Goal: Task Accomplishment & Management: Manage account settings

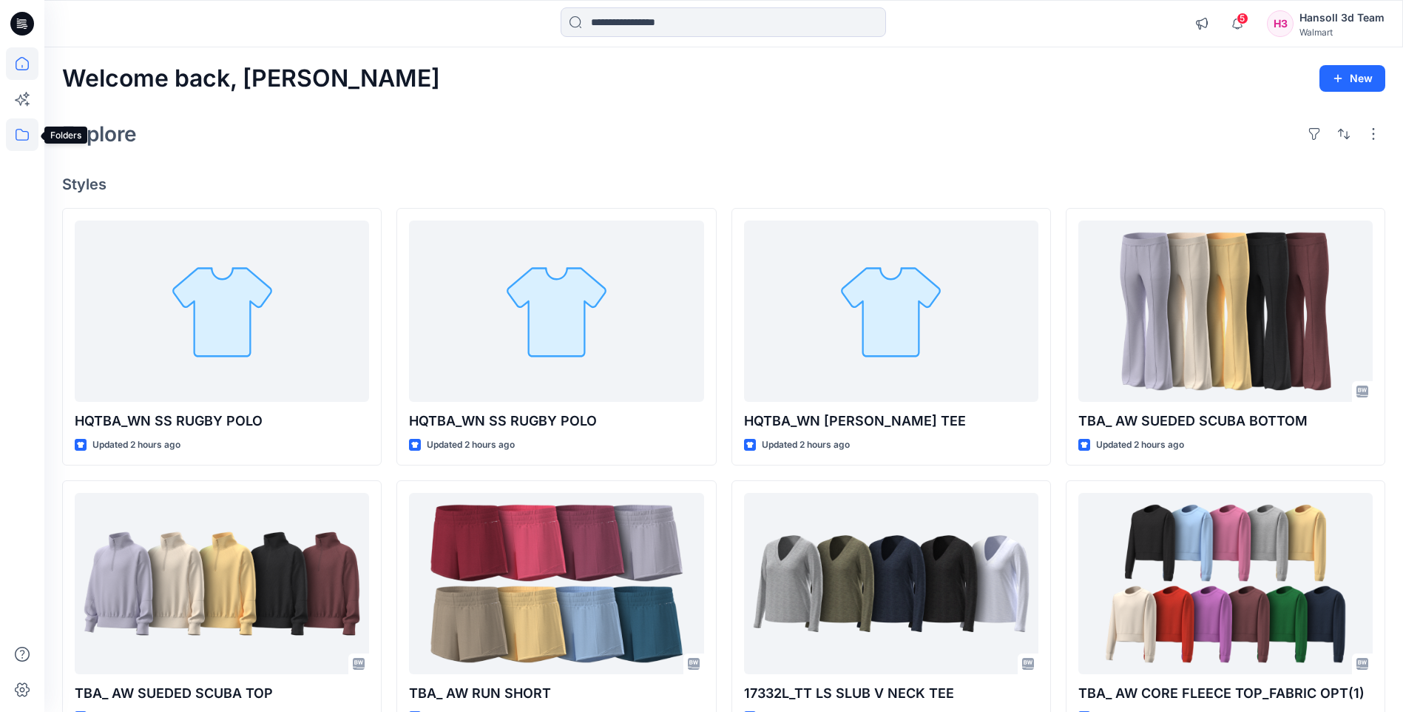
click at [26, 131] on icon at bounding box center [22, 134] width 33 height 33
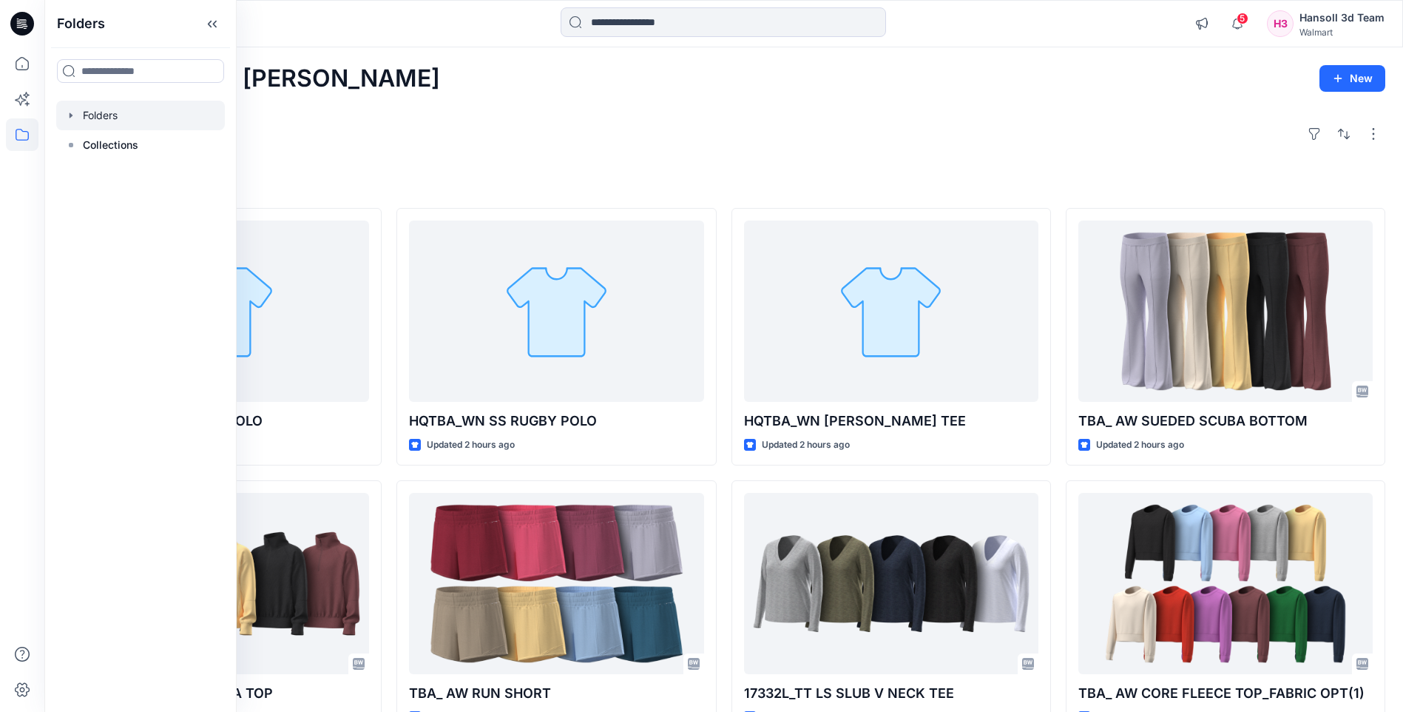
click at [98, 118] on div at bounding box center [140, 116] width 169 height 30
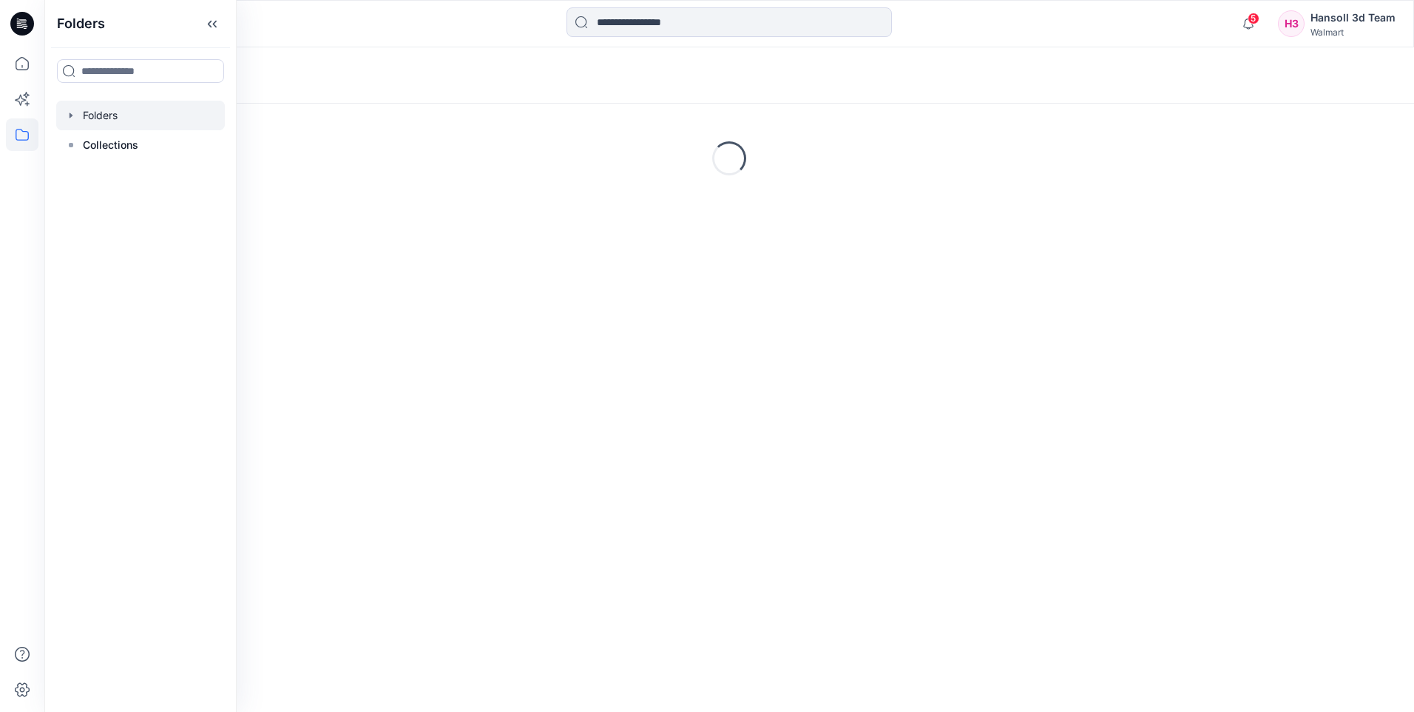
click at [72, 112] on icon "button" at bounding box center [71, 115] width 12 height 12
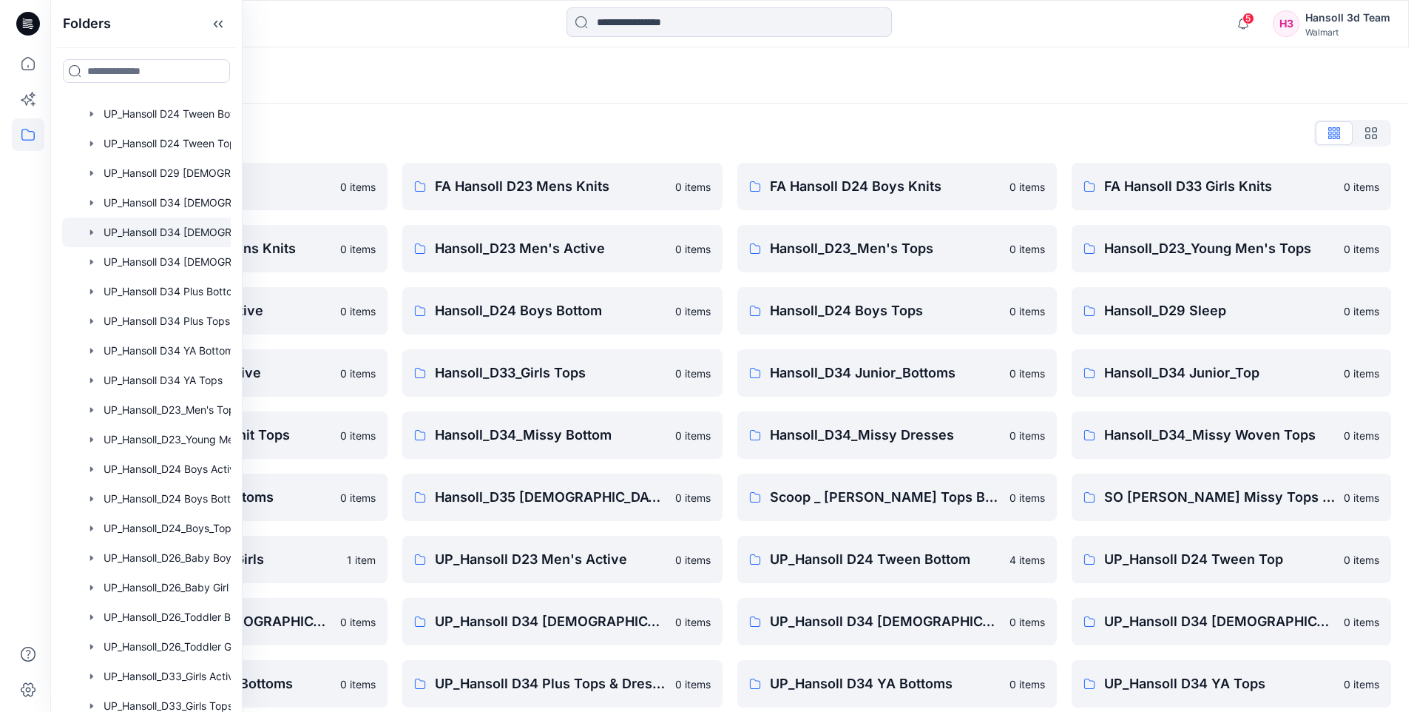
scroll to position [768, 0]
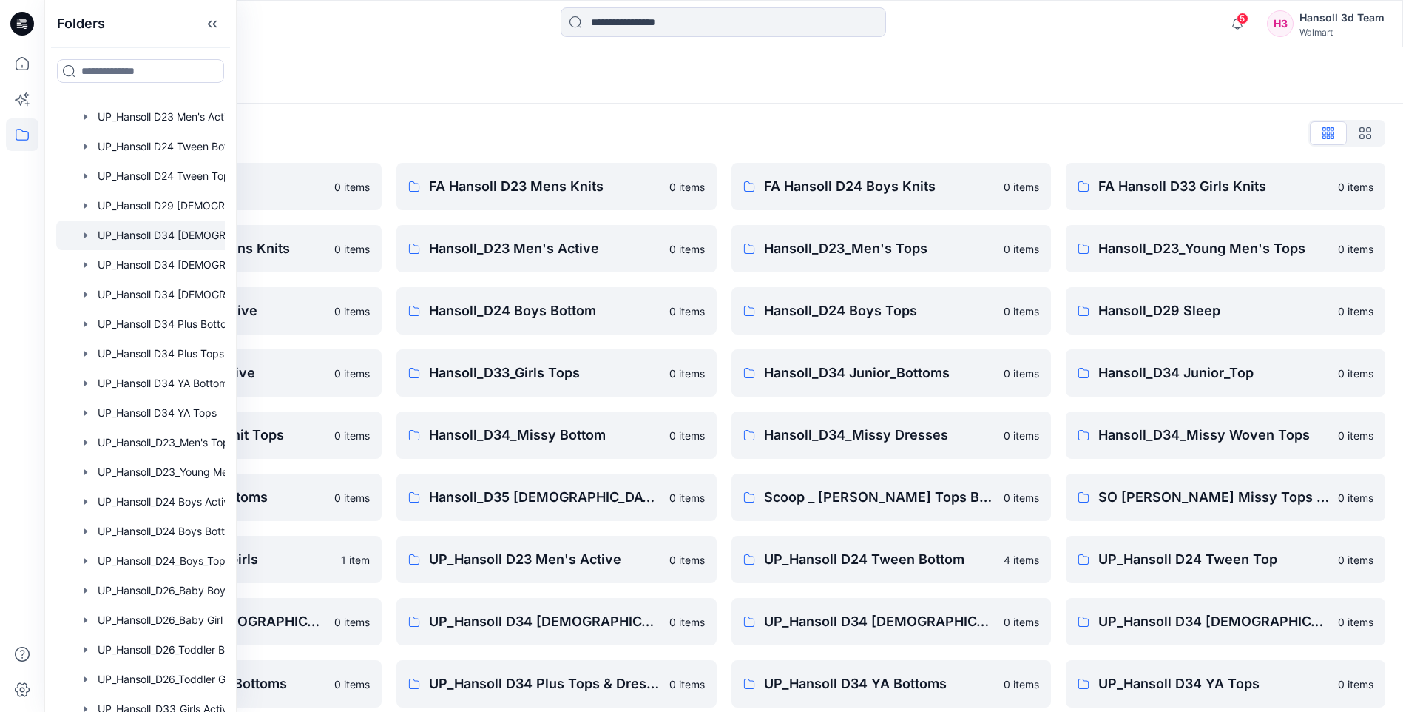
click at [177, 239] on div at bounding box center [159, 235] width 207 height 30
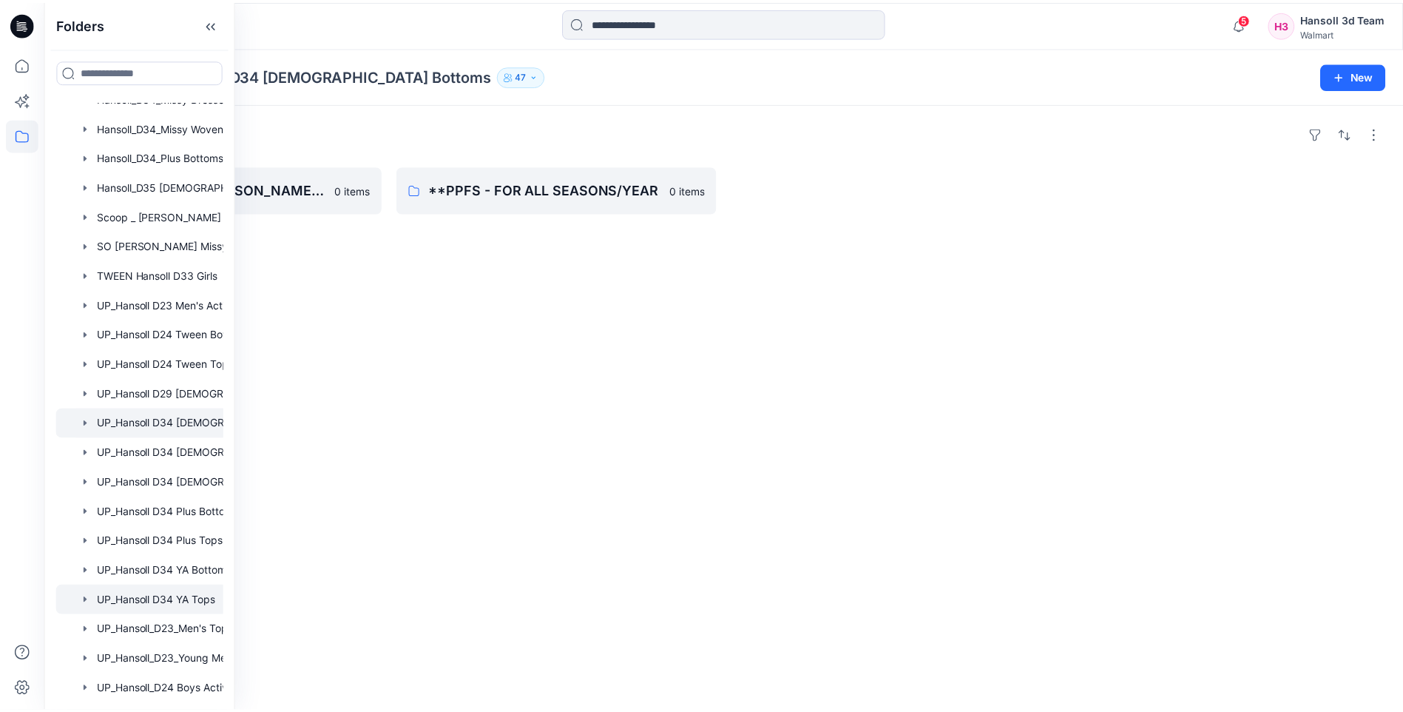
scroll to position [546, 0]
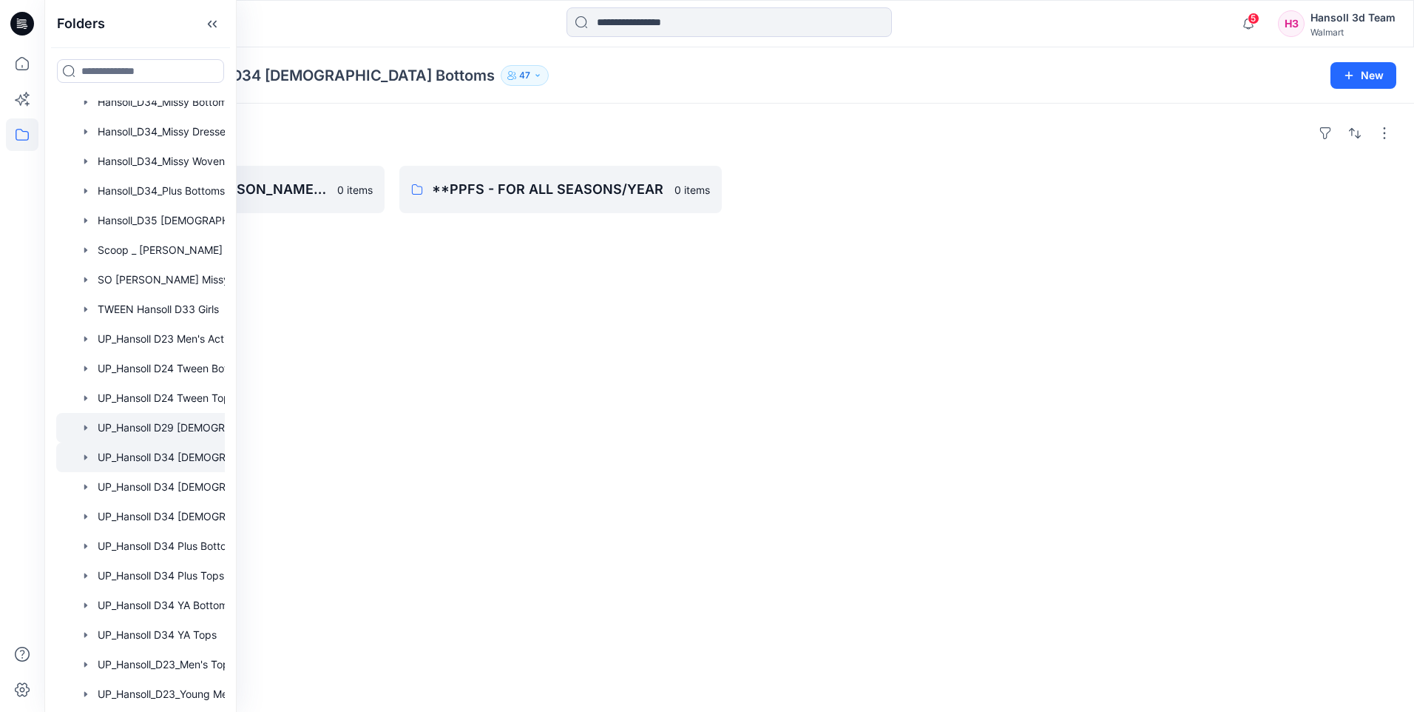
click at [184, 430] on div at bounding box center [159, 428] width 207 height 30
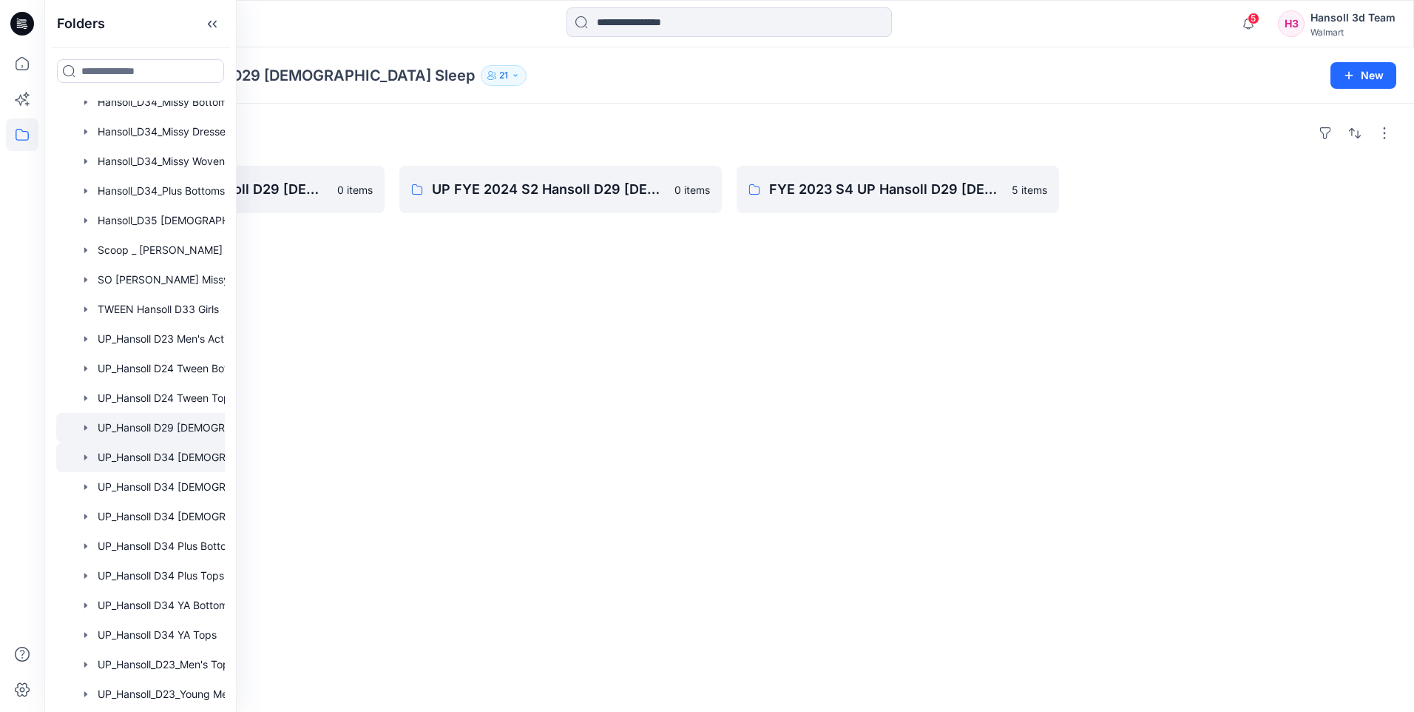
click at [188, 458] on div at bounding box center [159, 457] width 207 height 30
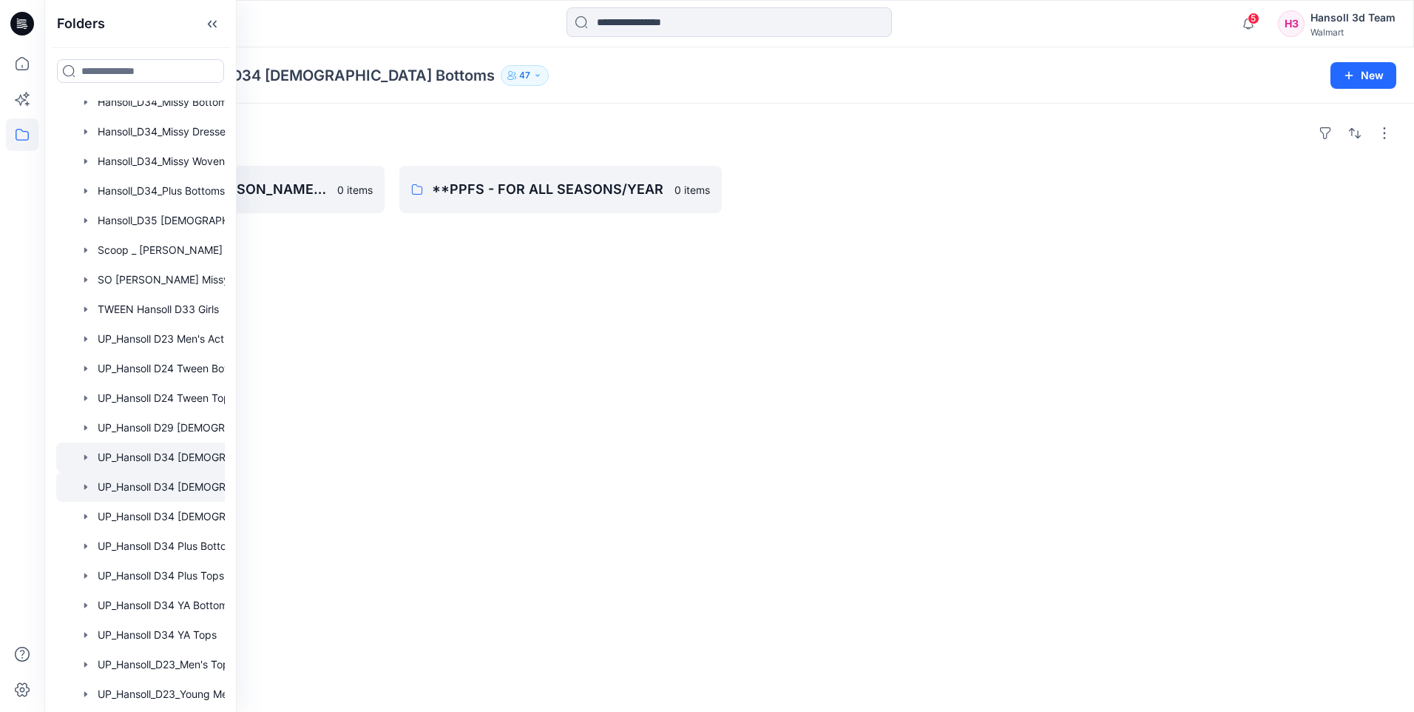
click at [193, 484] on div at bounding box center [159, 487] width 207 height 30
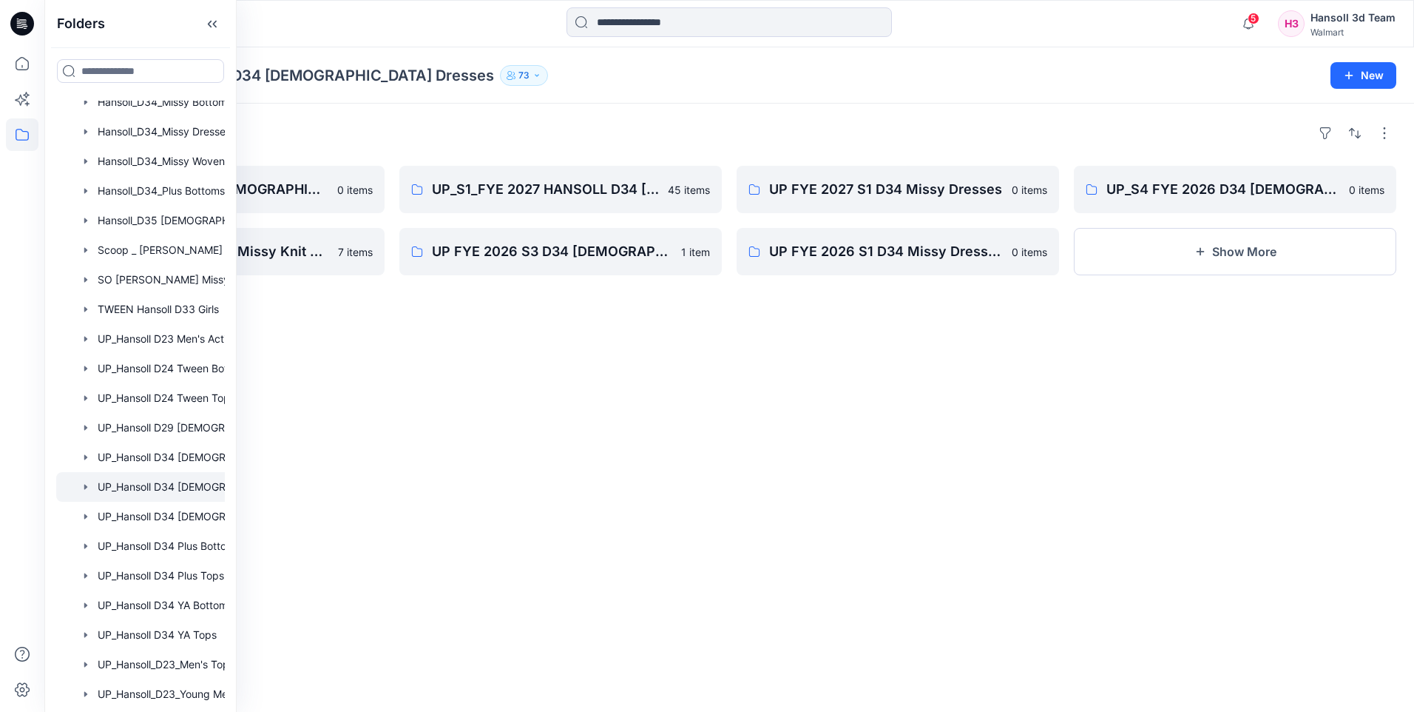
click at [568, 398] on div "Folders FYE 2027 S2 D34 Ladies Dresses - Hansoll 0 items UP_S2 FYE 2026 D34 Mis…" at bounding box center [729, 408] width 1370 height 608
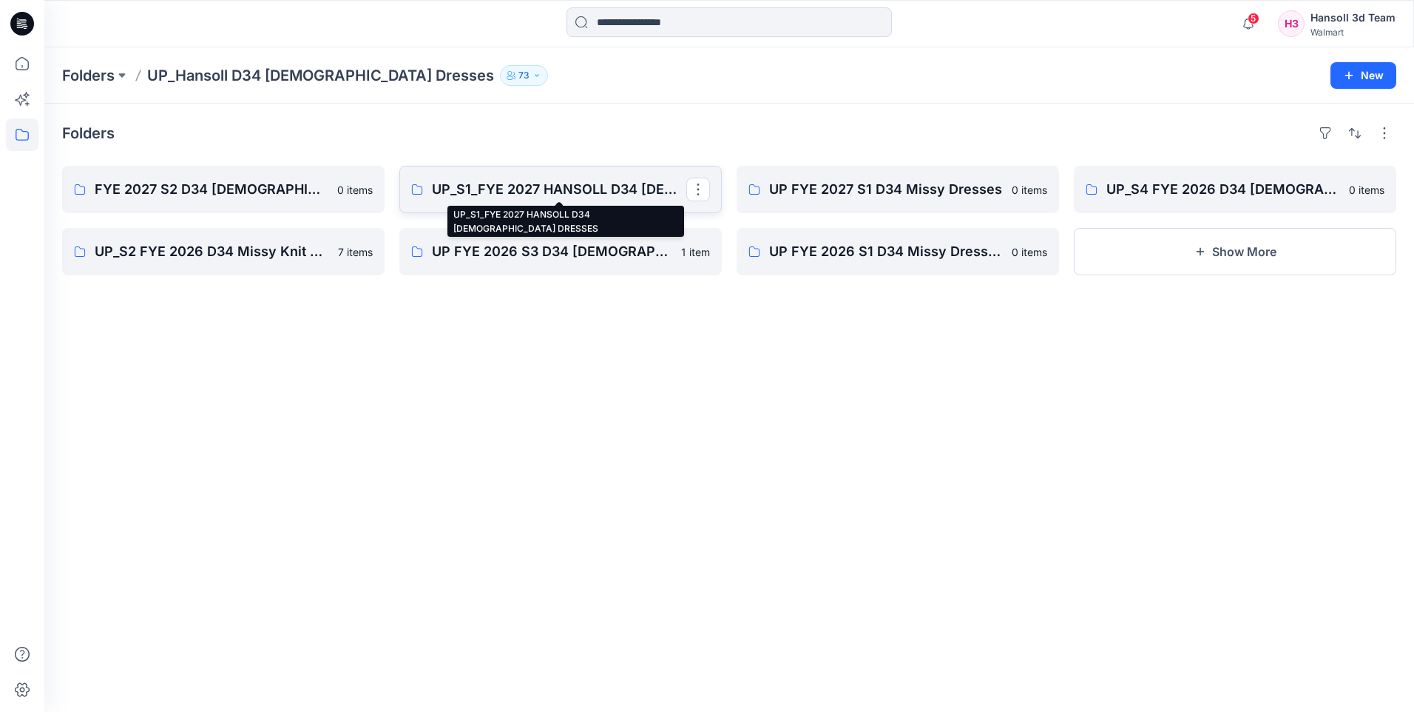
click at [510, 194] on p "UP_S1_FYE 2027 HANSOLL D34 [DEMOGRAPHIC_DATA] DRESSES" at bounding box center [559, 189] width 254 height 21
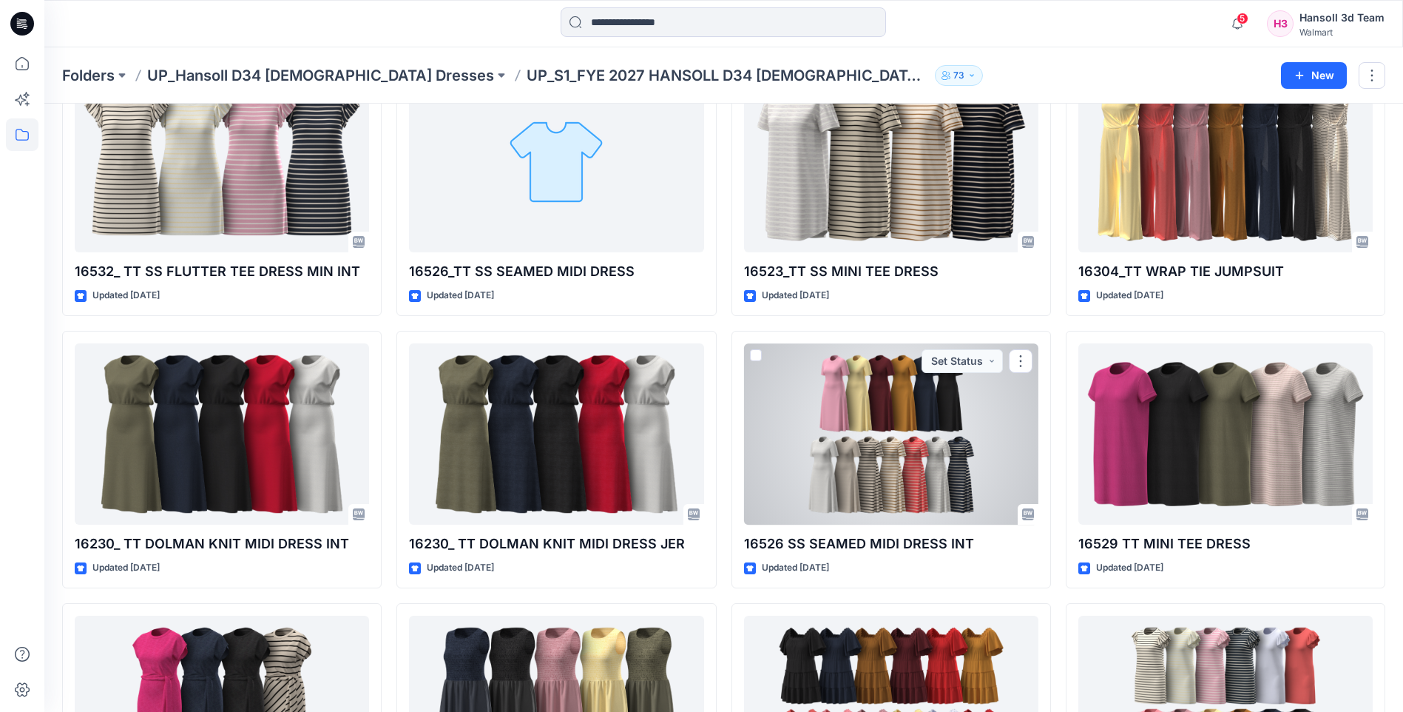
scroll to position [357, 0]
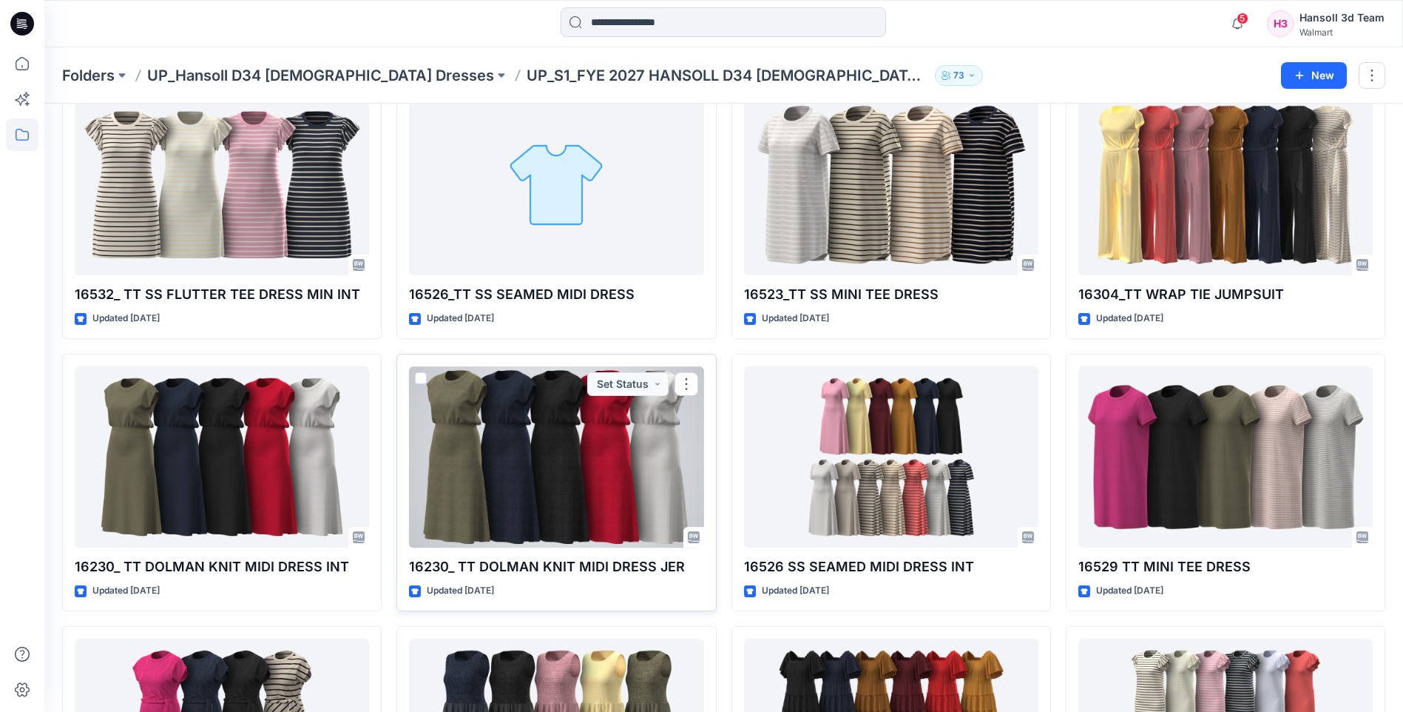
click at [529, 509] on div at bounding box center [556, 456] width 294 height 181
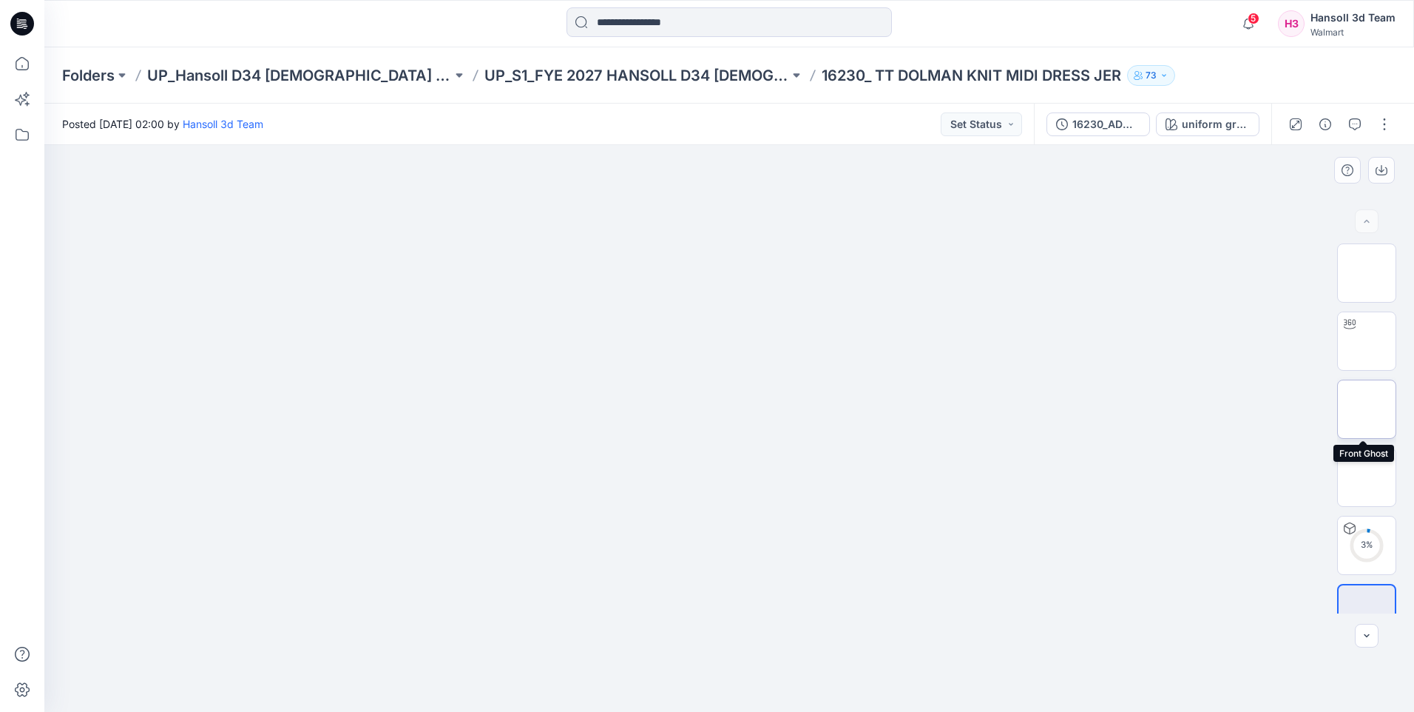
click at [1367, 409] on img at bounding box center [1367, 409] width 0 height 0
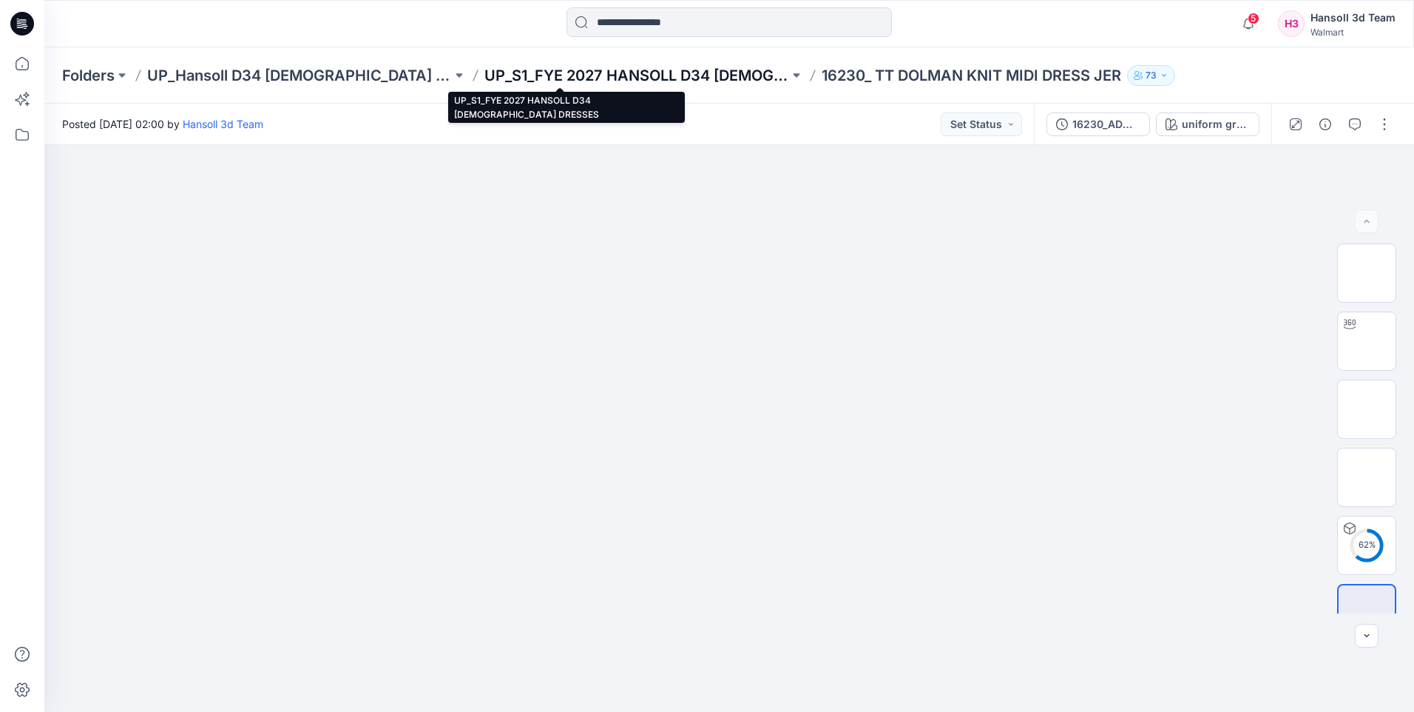
click at [629, 80] on p "UP_S1_FYE 2027 HANSOLL D34 [DEMOGRAPHIC_DATA] DRESSES" at bounding box center [636, 75] width 305 height 21
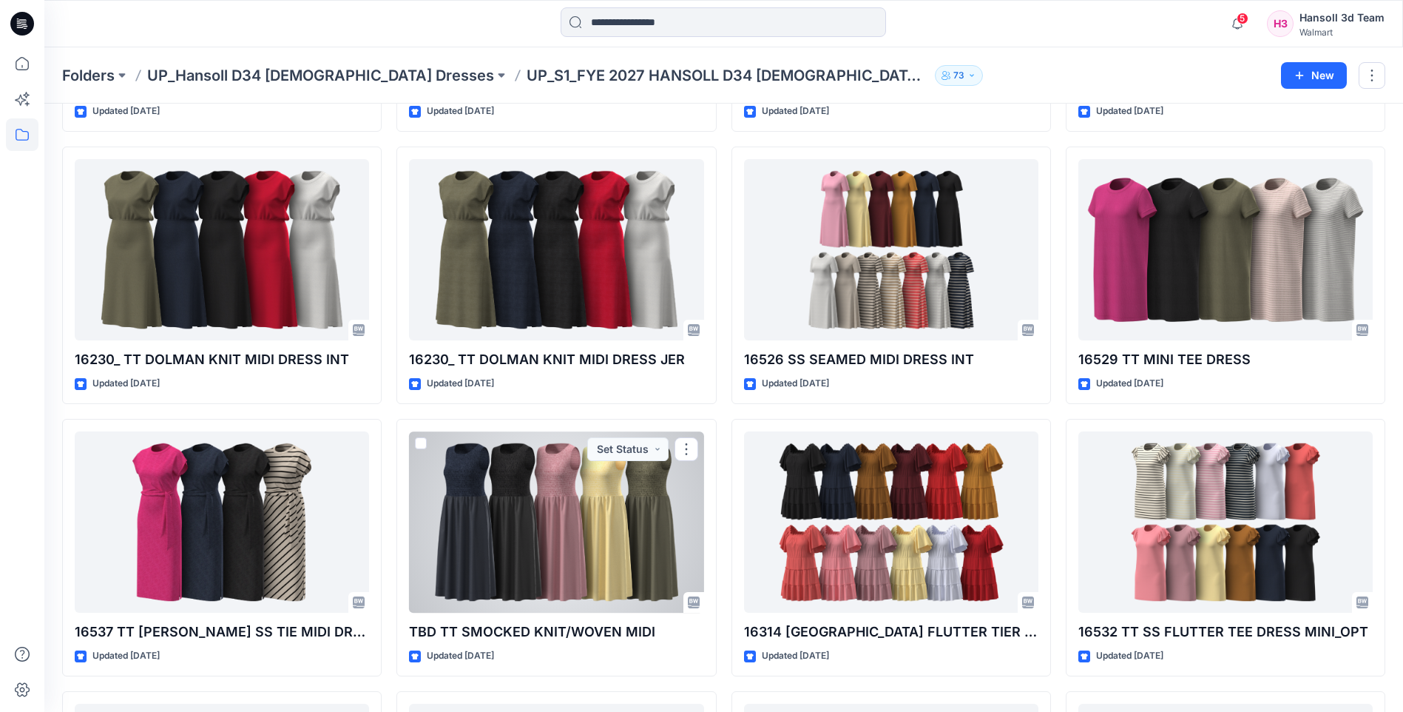
scroll to position [404, 0]
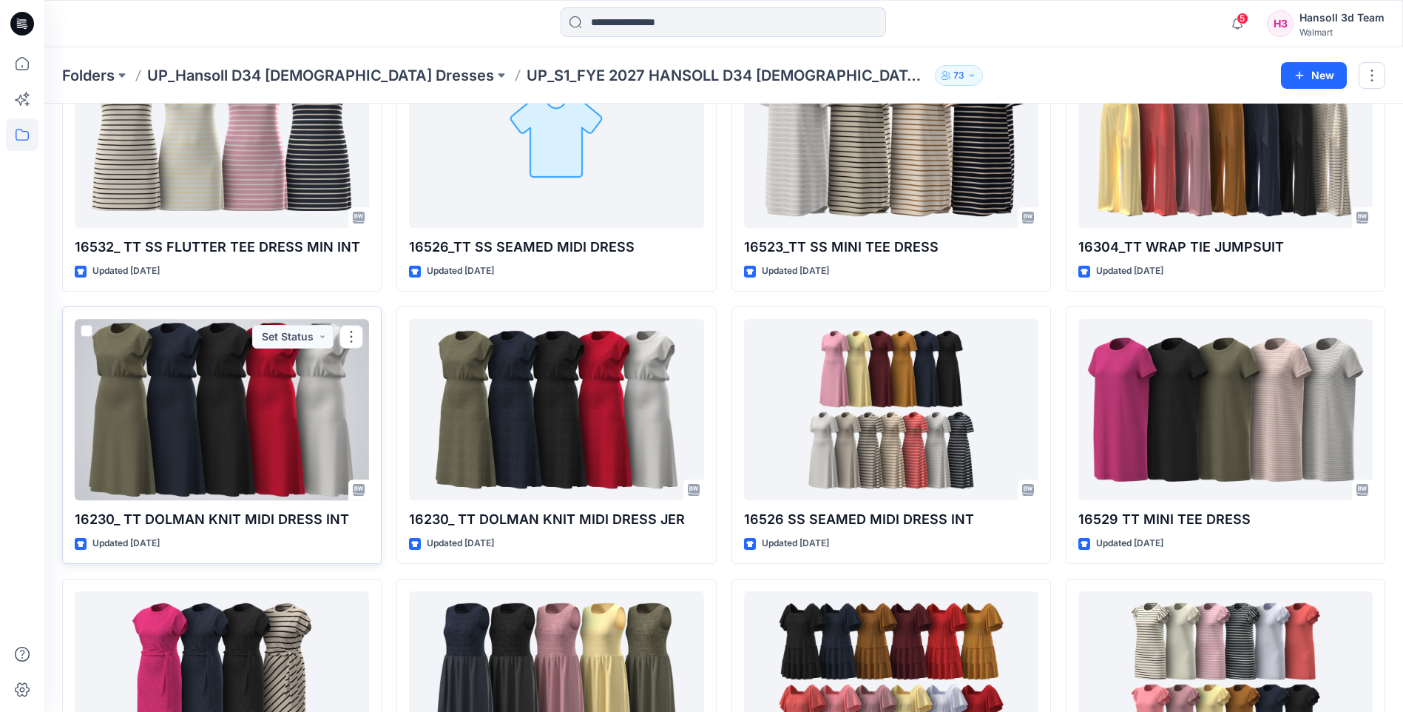
click at [284, 397] on div at bounding box center [222, 409] width 294 height 181
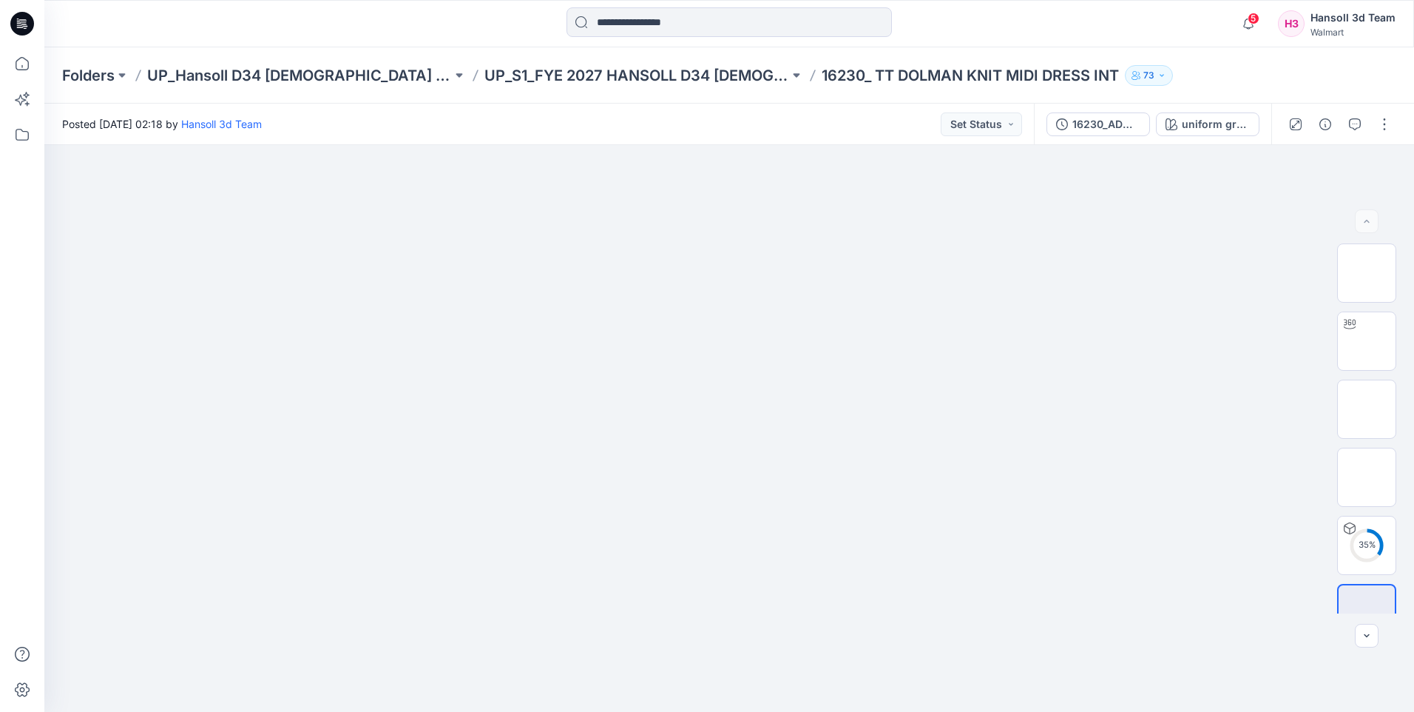
click at [1039, 77] on p "16230_ TT DOLMAN KNIT MIDI DRESS INT" at bounding box center [970, 75] width 297 height 21
click at [1030, 72] on p "16230_ TT DOLMAN KNIT MIDI DRESS INT" at bounding box center [970, 75] width 297 height 21
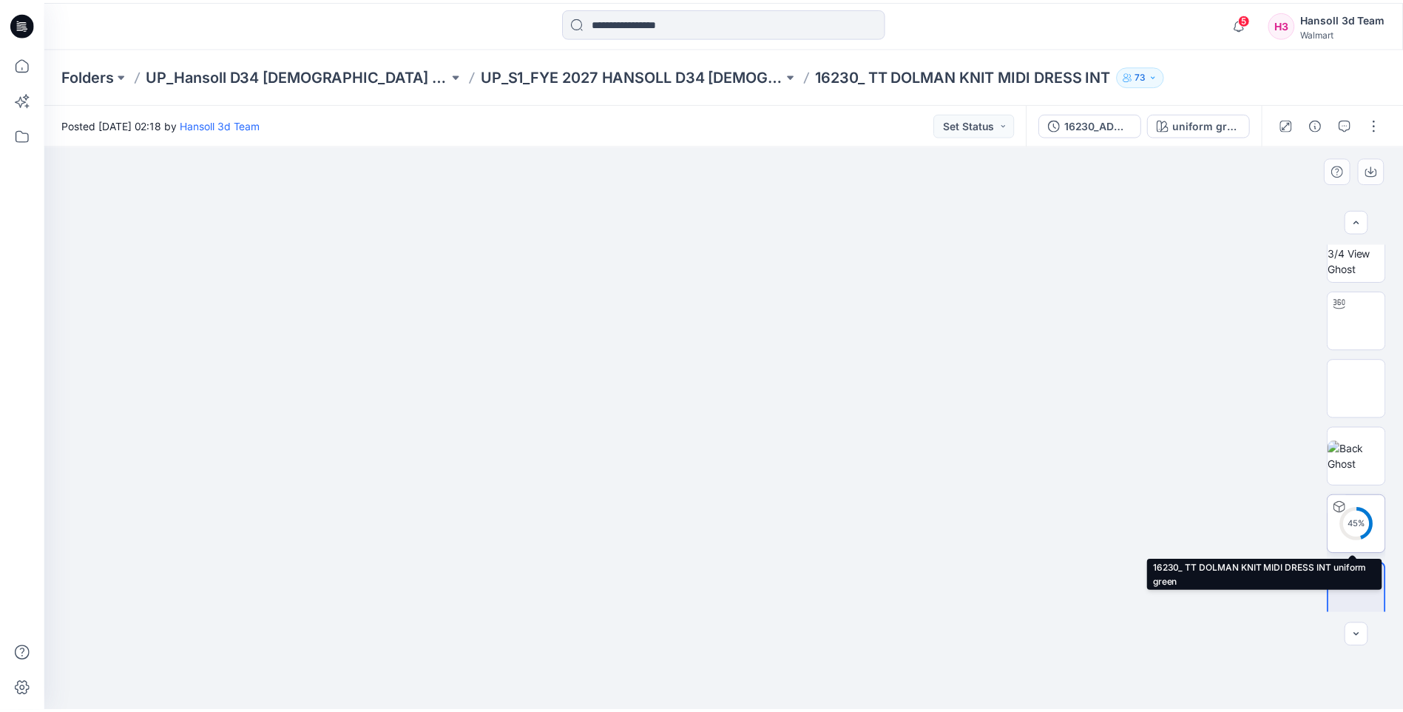
scroll to position [30, 0]
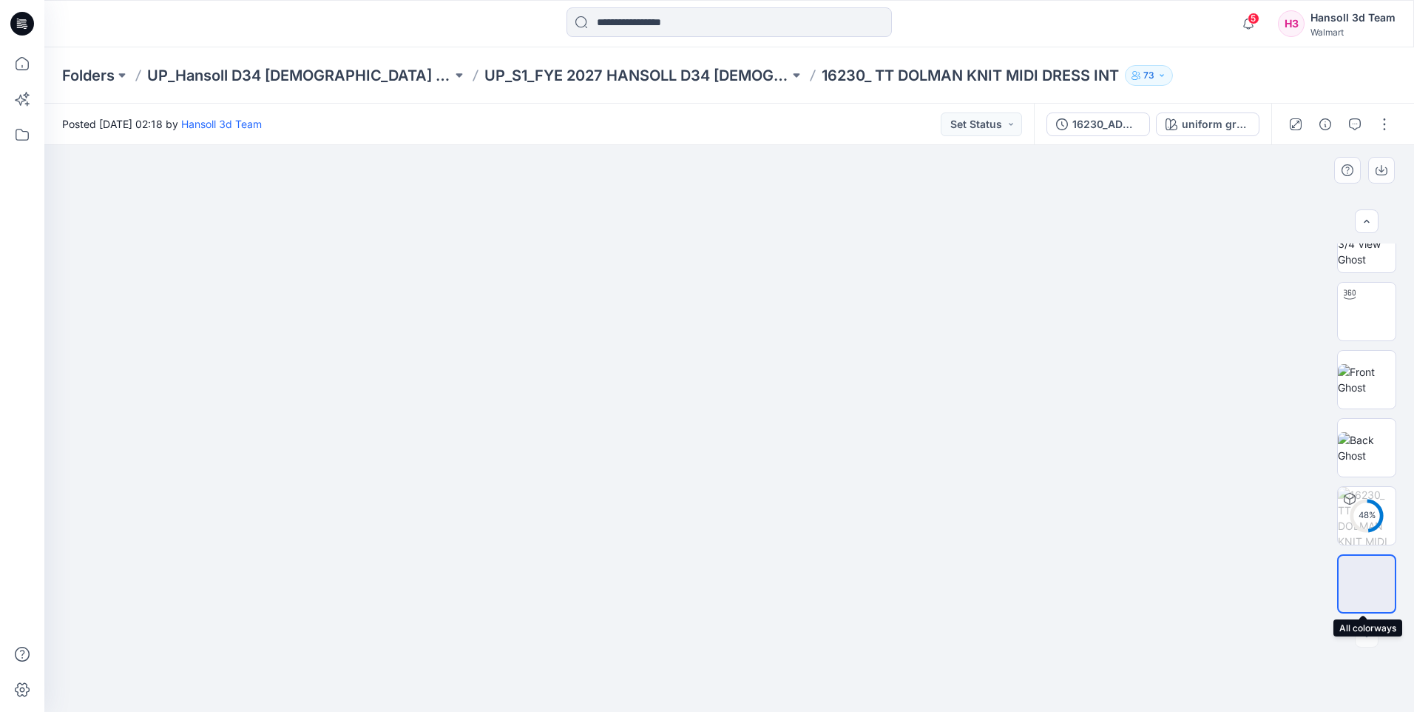
click at [1367, 584] on img at bounding box center [1367, 584] width 0 height 0
click at [1378, 446] on img at bounding box center [1367, 447] width 58 height 31
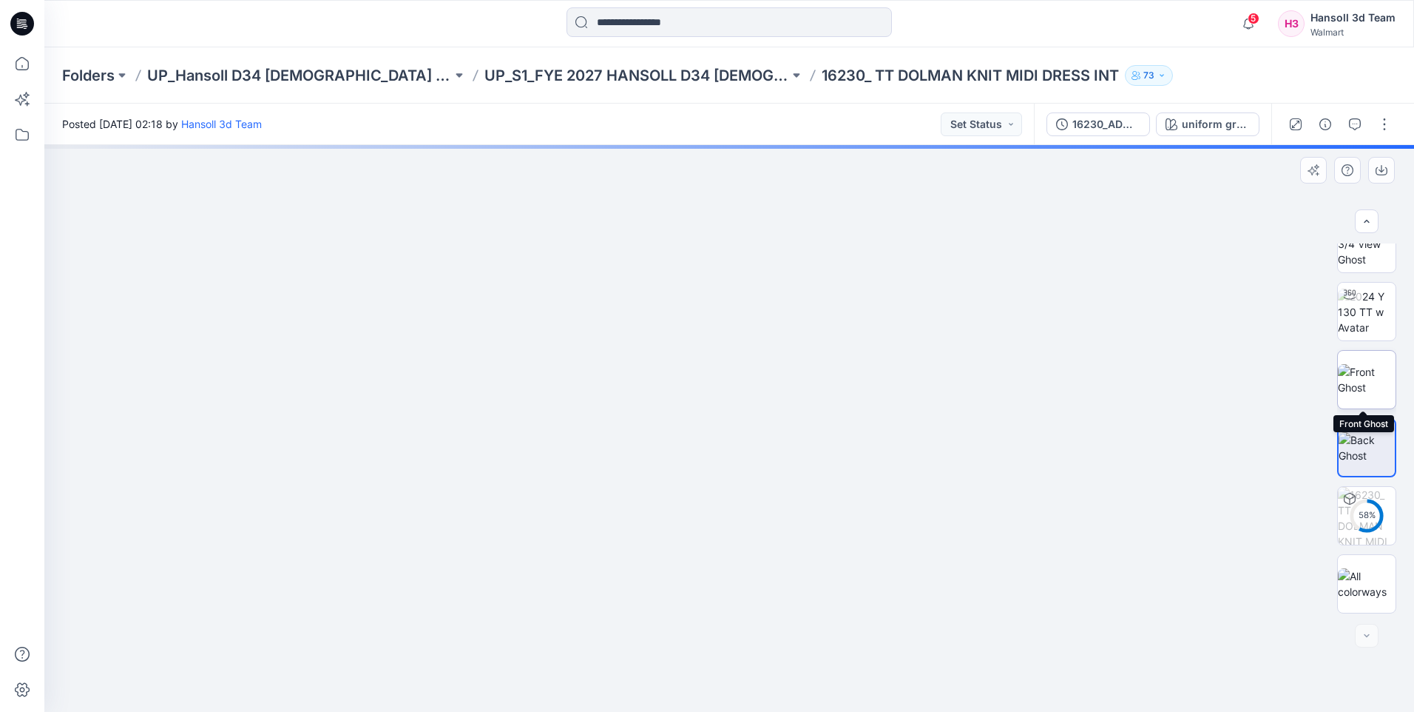
click at [1371, 373] on img at bounding box center [1367, 379] width 58 height 31
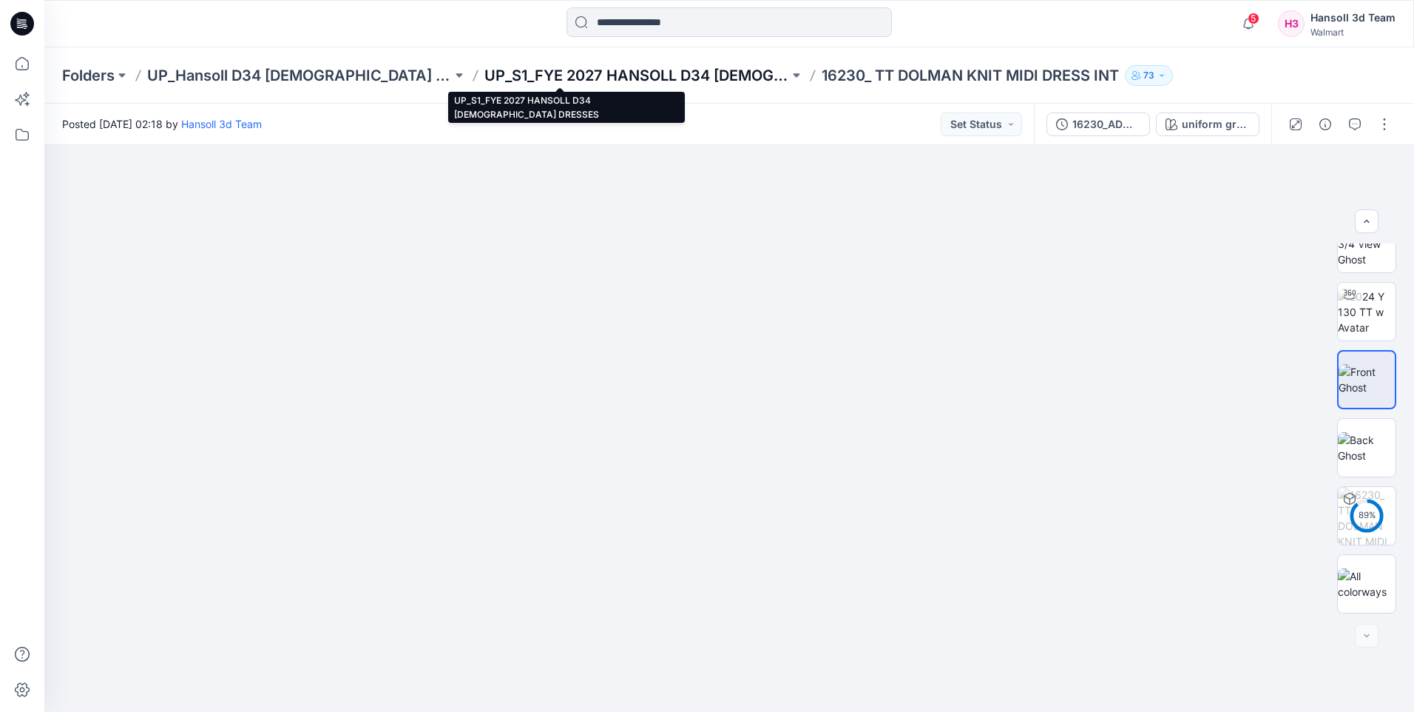
click at [672, 69] on p "UP_S1_FYE 2027 HANSOLL D34 [DEMOGRAPHIC_DATA] DRESSES" at bounding box center [636, 75] width 305 height 21
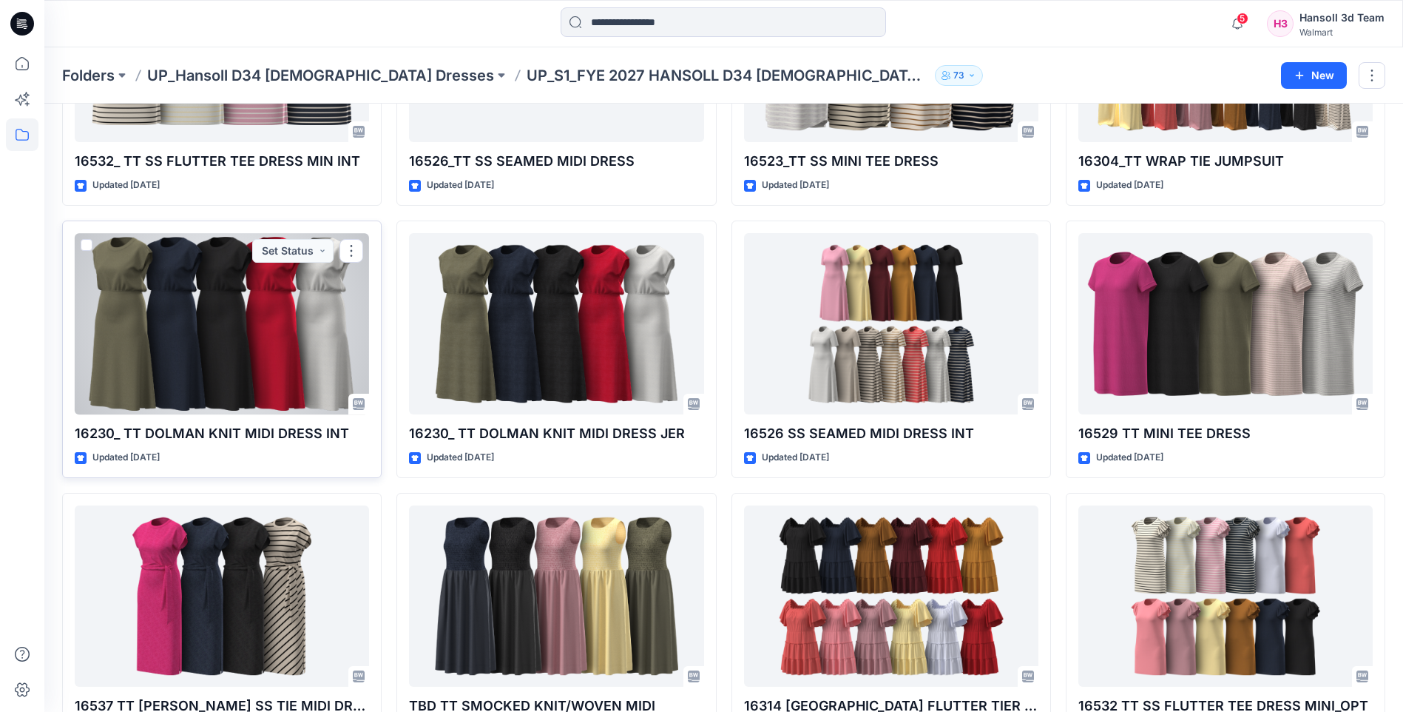
scroll to position [518, 0]
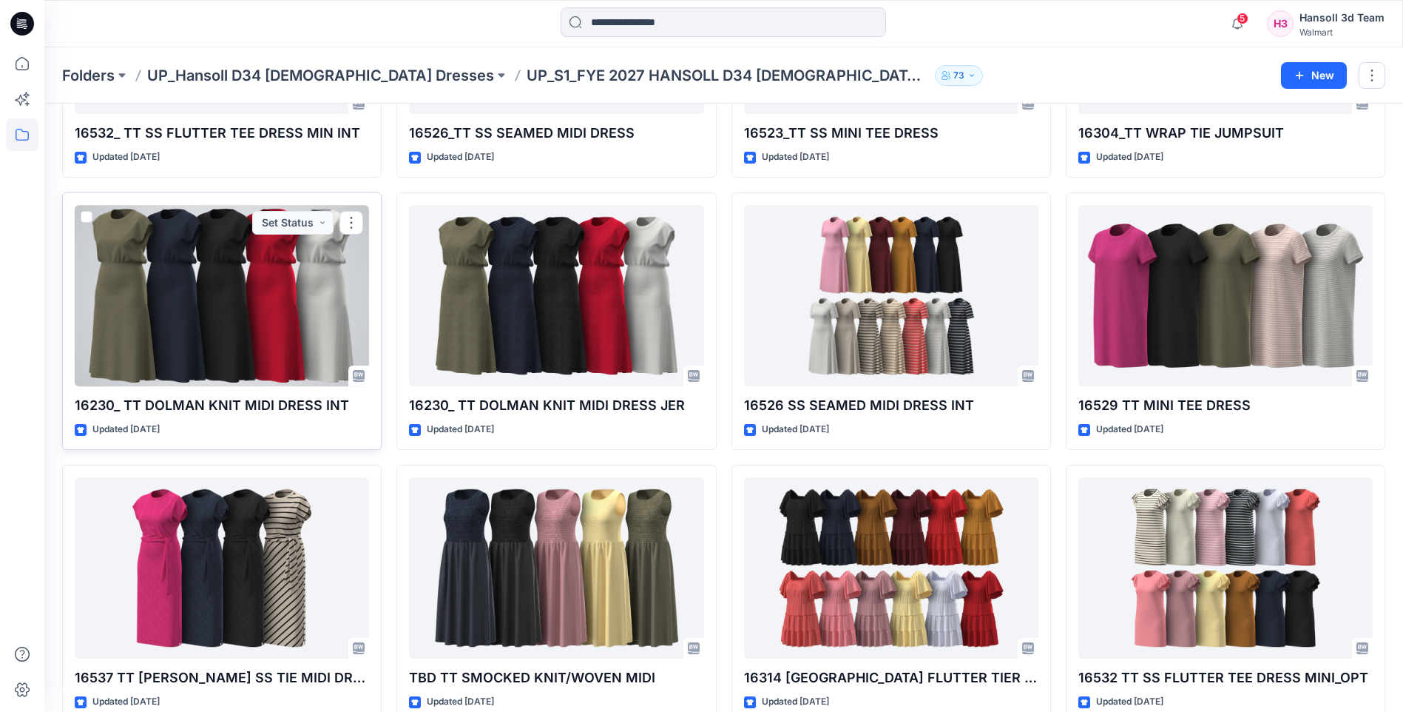
click at [250, 374] on div at bounding box center [222, 295] width 294 height 181
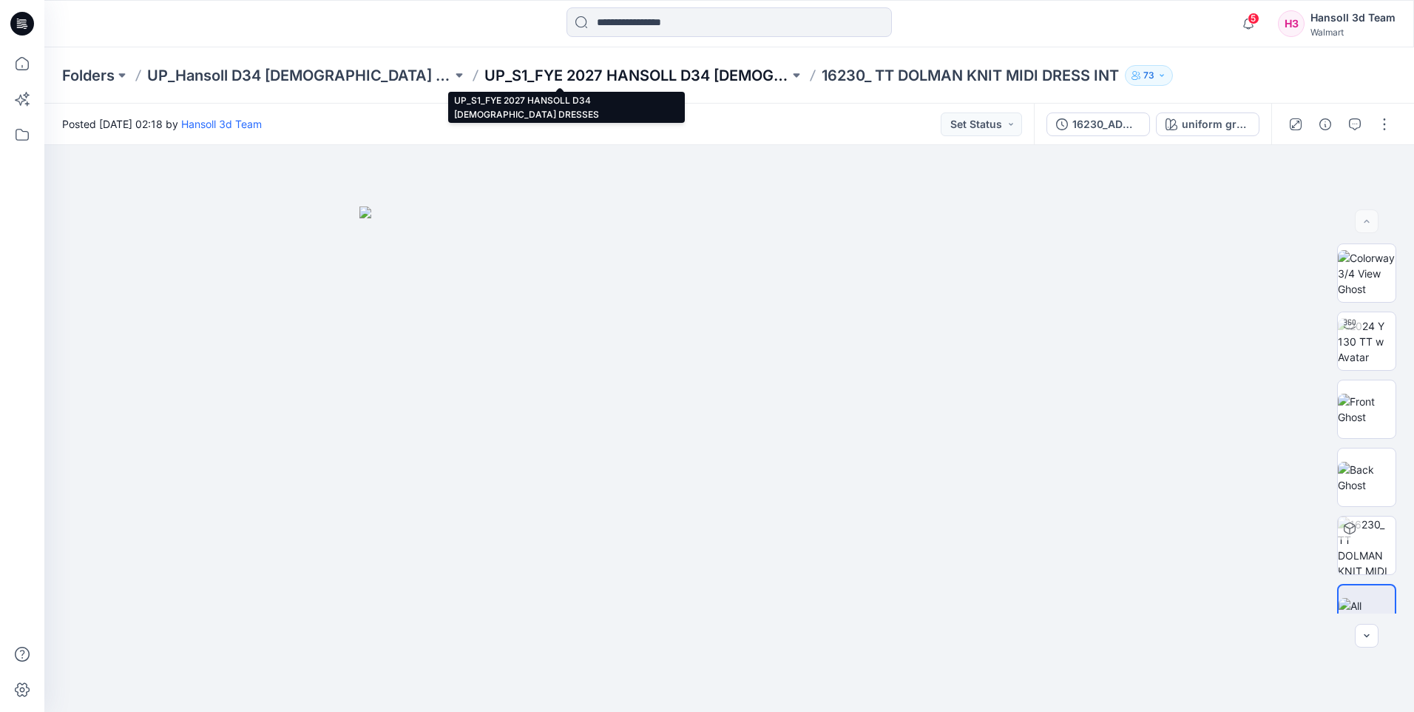
click at [646, 78] on p "UP_S1_FYE 2027 HANSOLL D34 [DEMOGRAPHIC_DATA] DRESSES" at bounding box center [636, 75] width 305 height 21
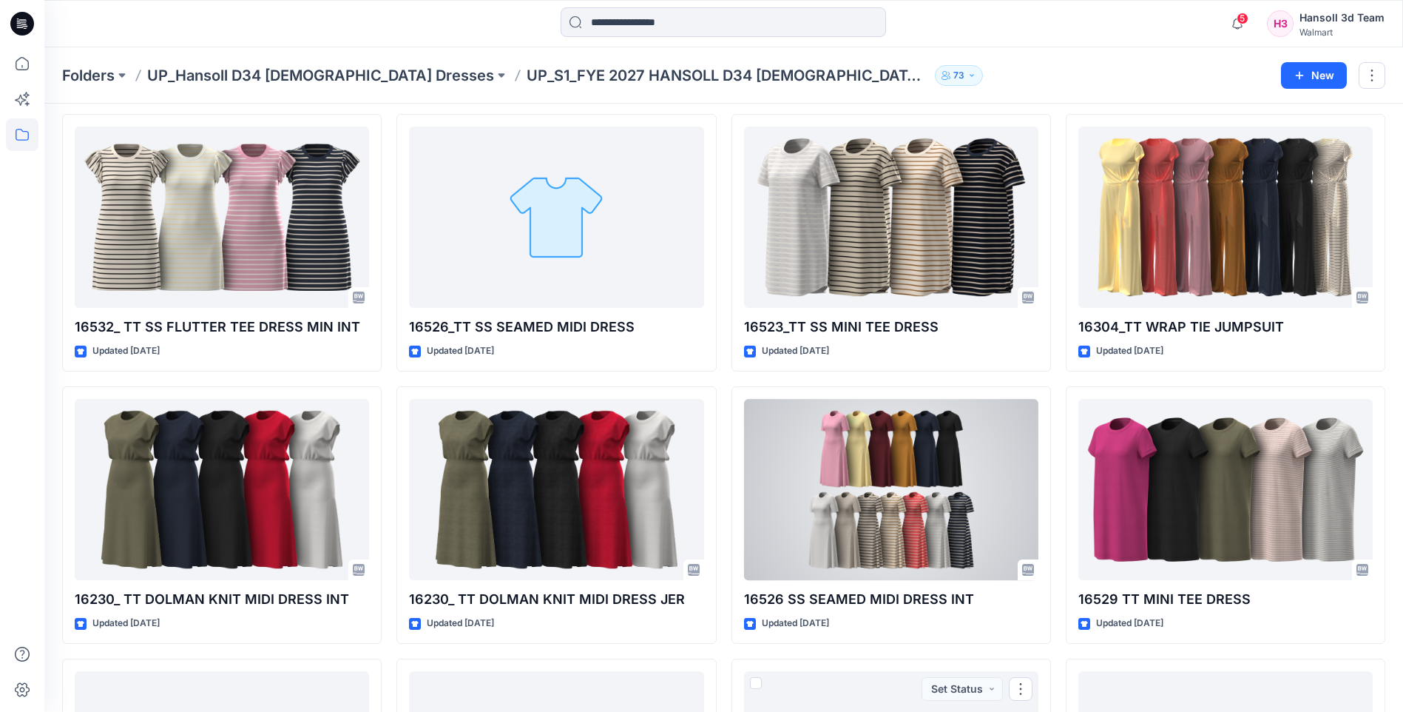
scroll to position [296, 0]
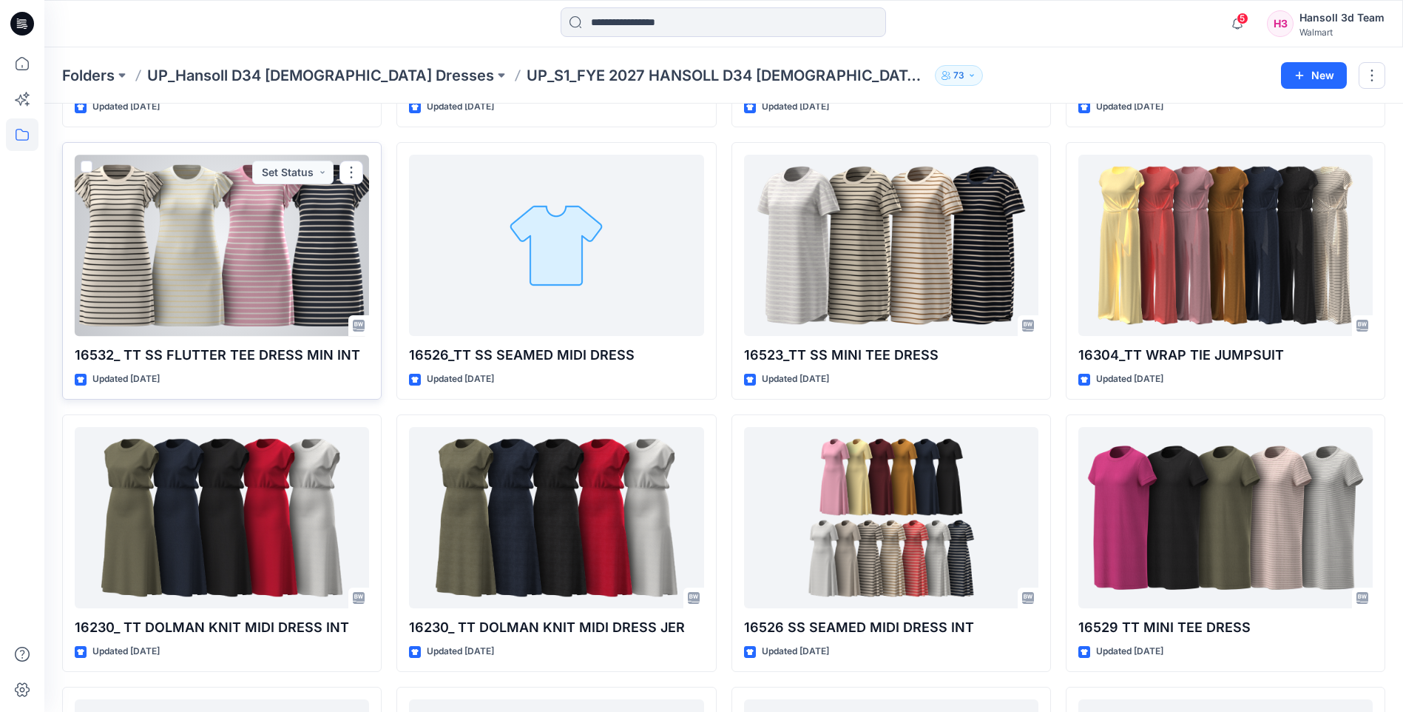
click at [274, 283] on div at bounding box center [222, 245] width 294 height 181
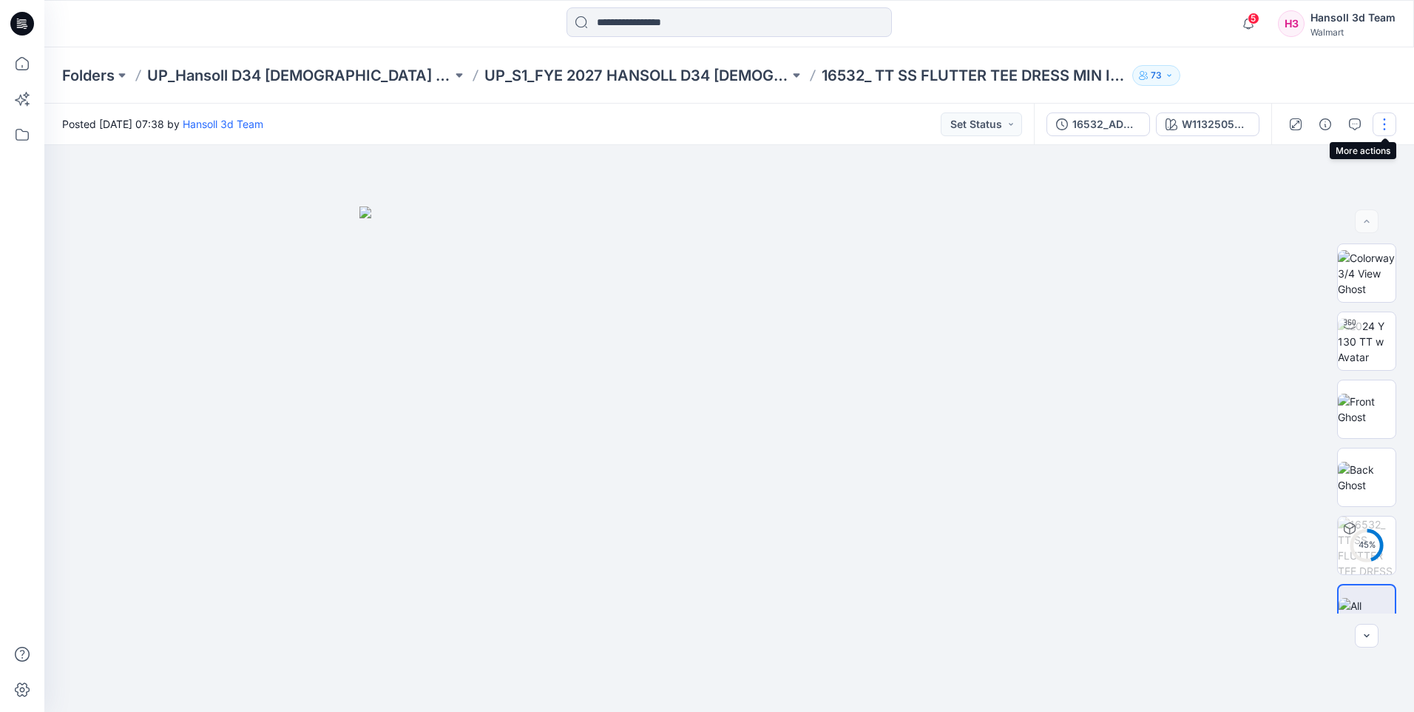
click at [1380, 121] on button "button" at bounding box center [1385, 124] width 24 height 24
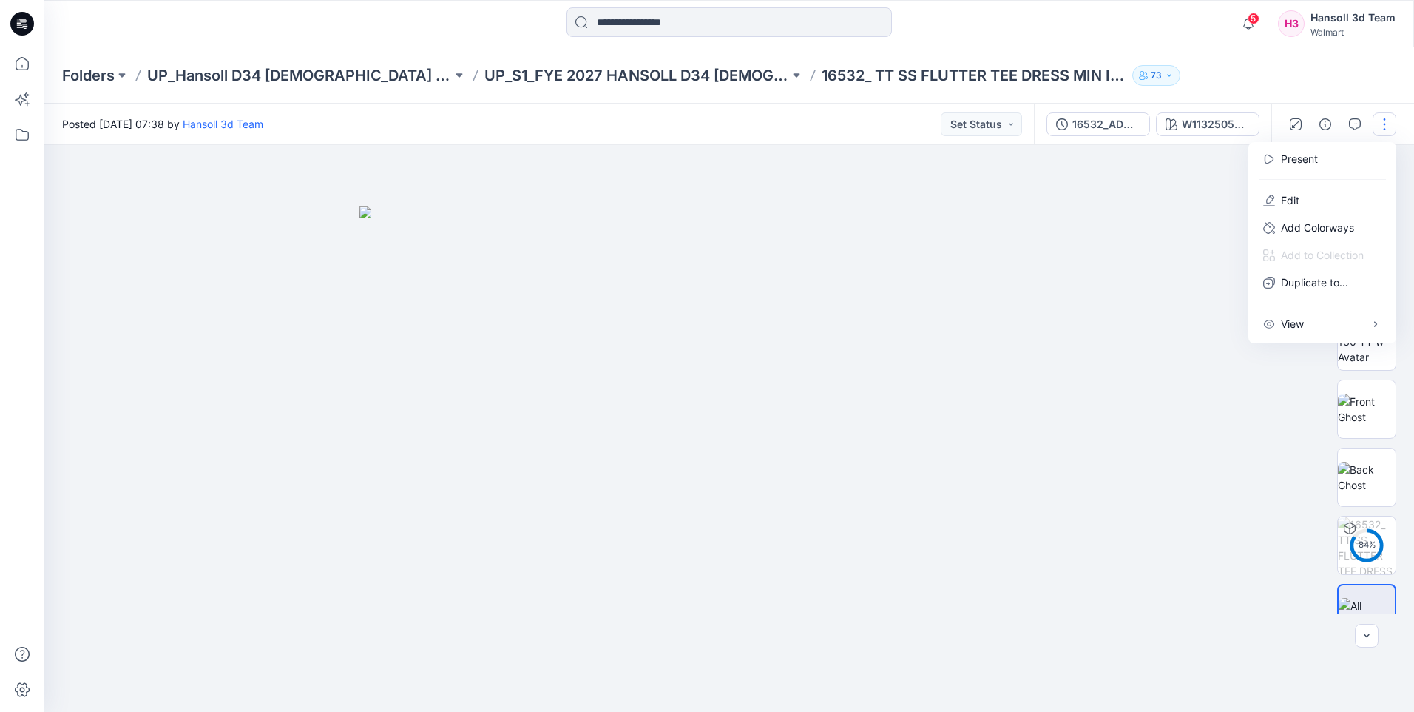
click at [1181, 260] on div at bounding box center [729, 428] width 1370 height 567
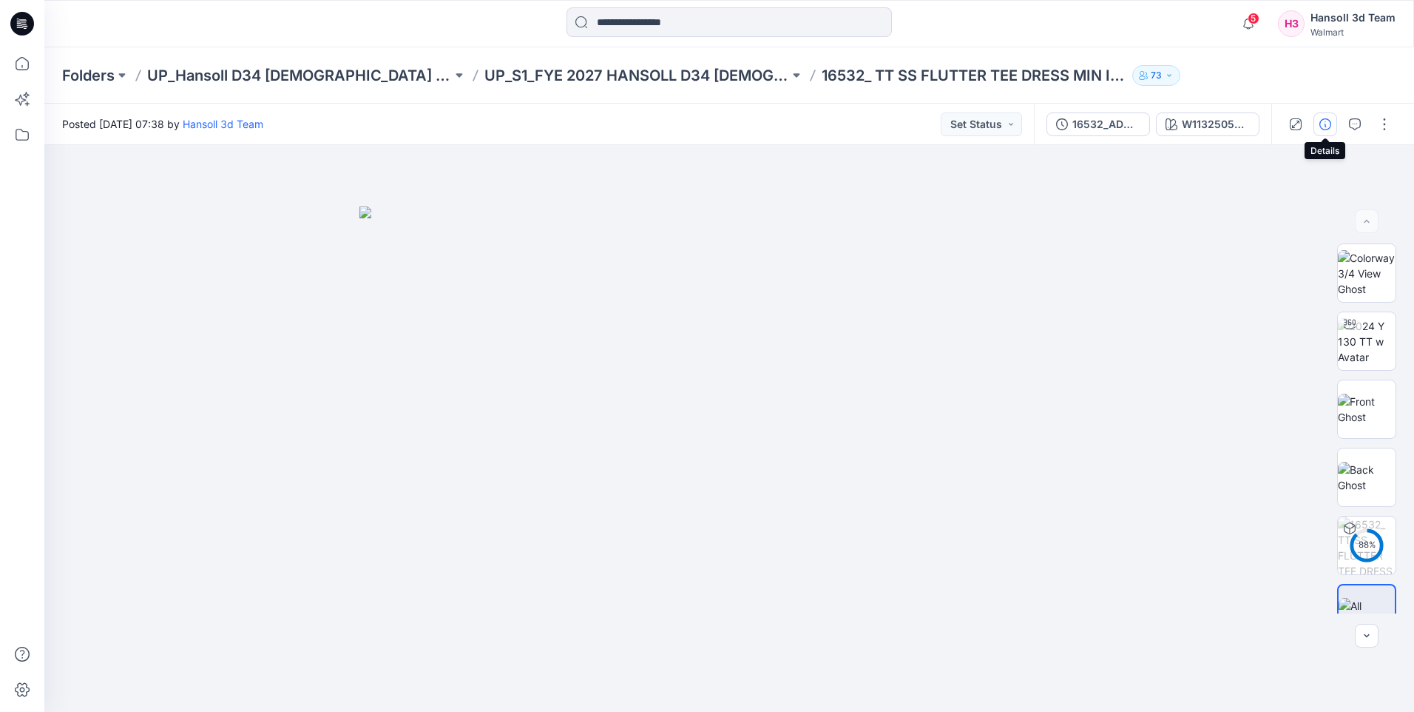
click at [1324, 122] on icon "button" at bounding box center [1326, 124] width 12 height 12
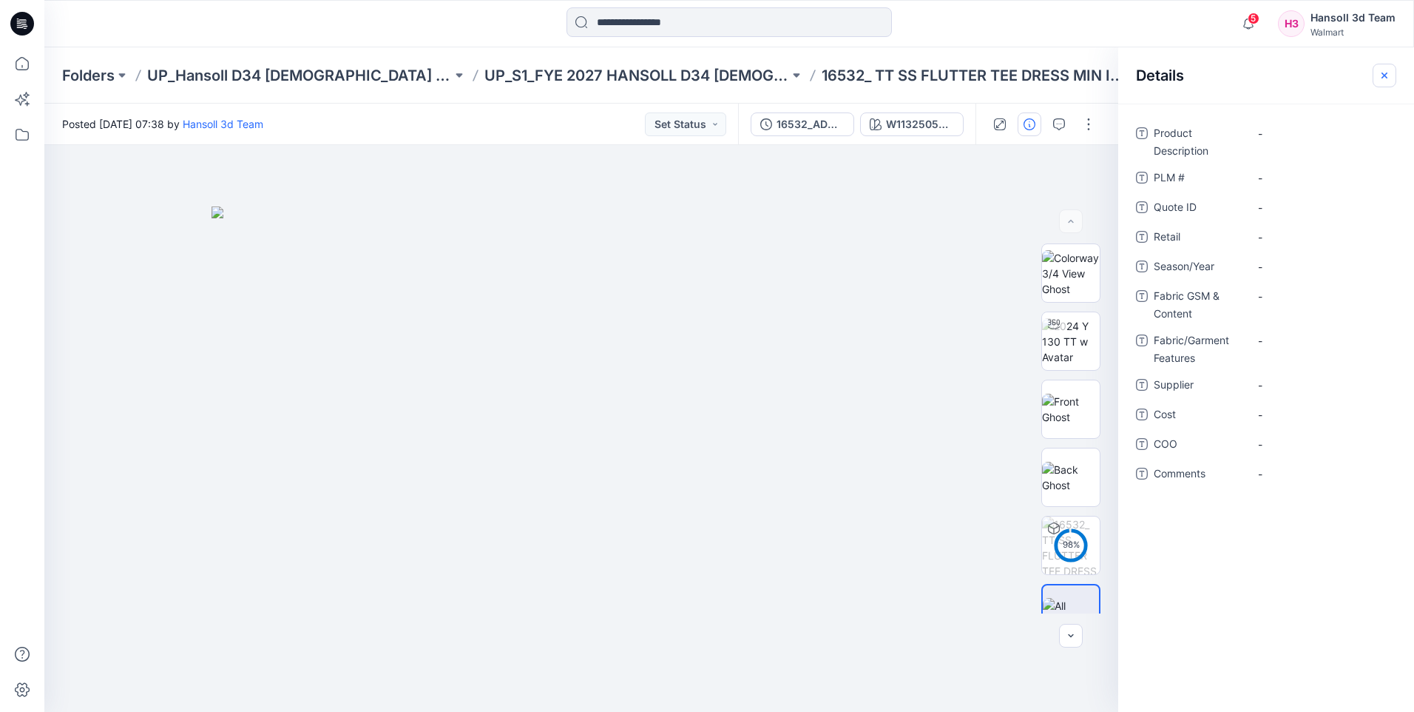
click at [1384, 73] on icon "button" at bounding box center [1385, 76] width 12 height 12
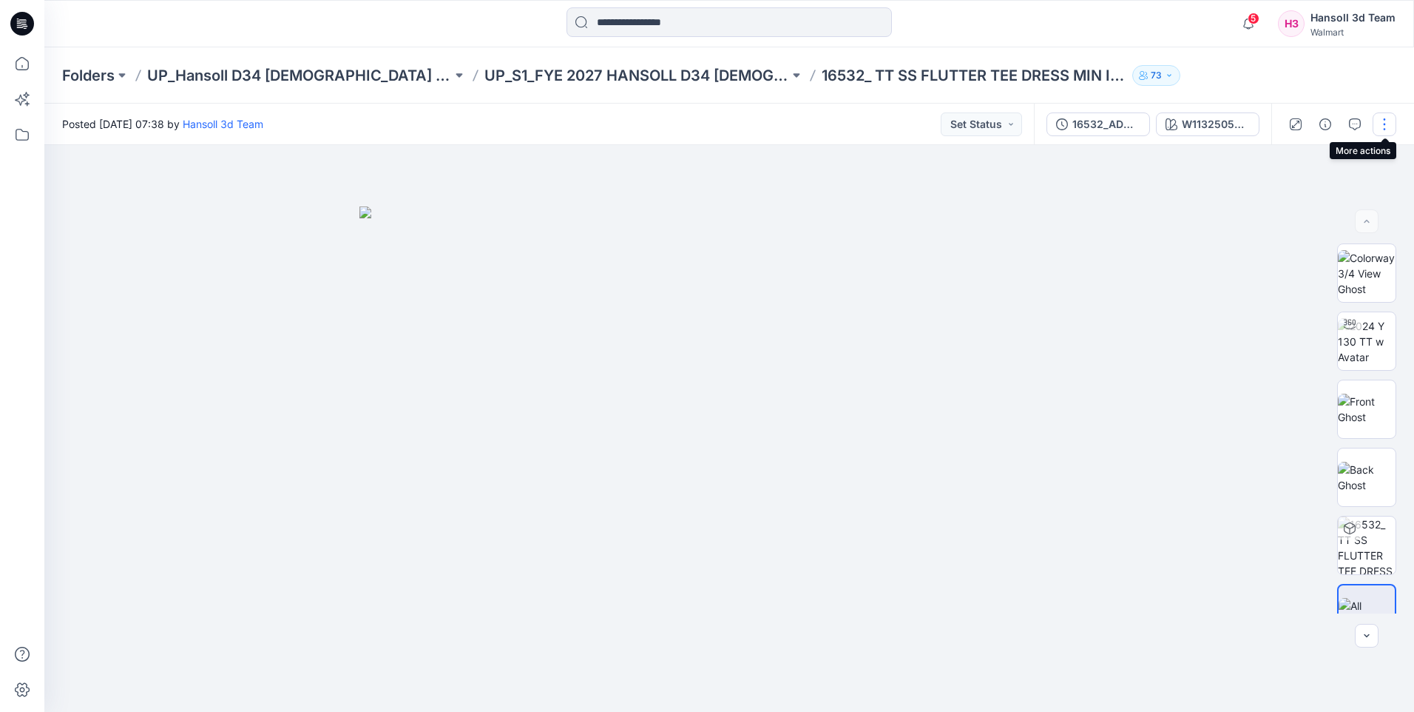
click at [1382, 122] on button "button" at bounding box center [1385, 124] width 24 height 24
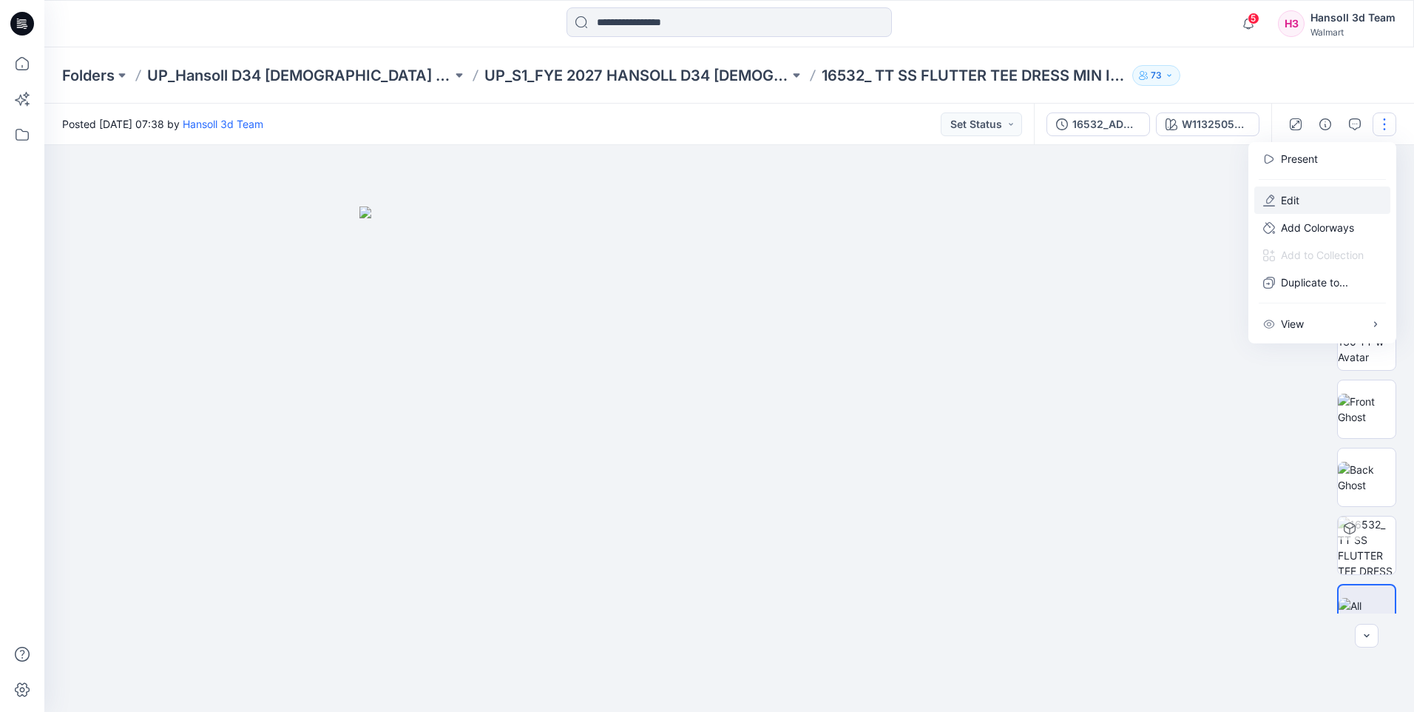
click at [1305, 201] on button "Edit" at bounding box center [1323, 199] width 136 height 27
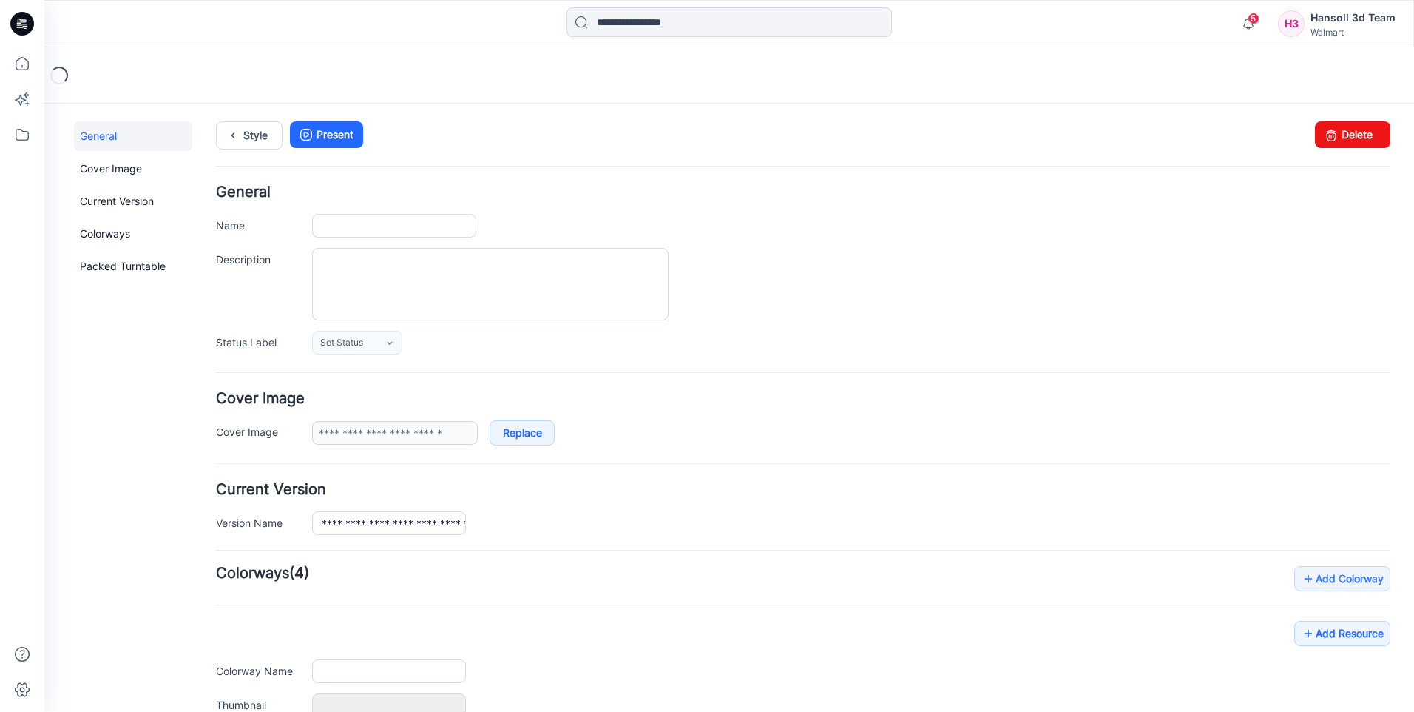
type input "**********"
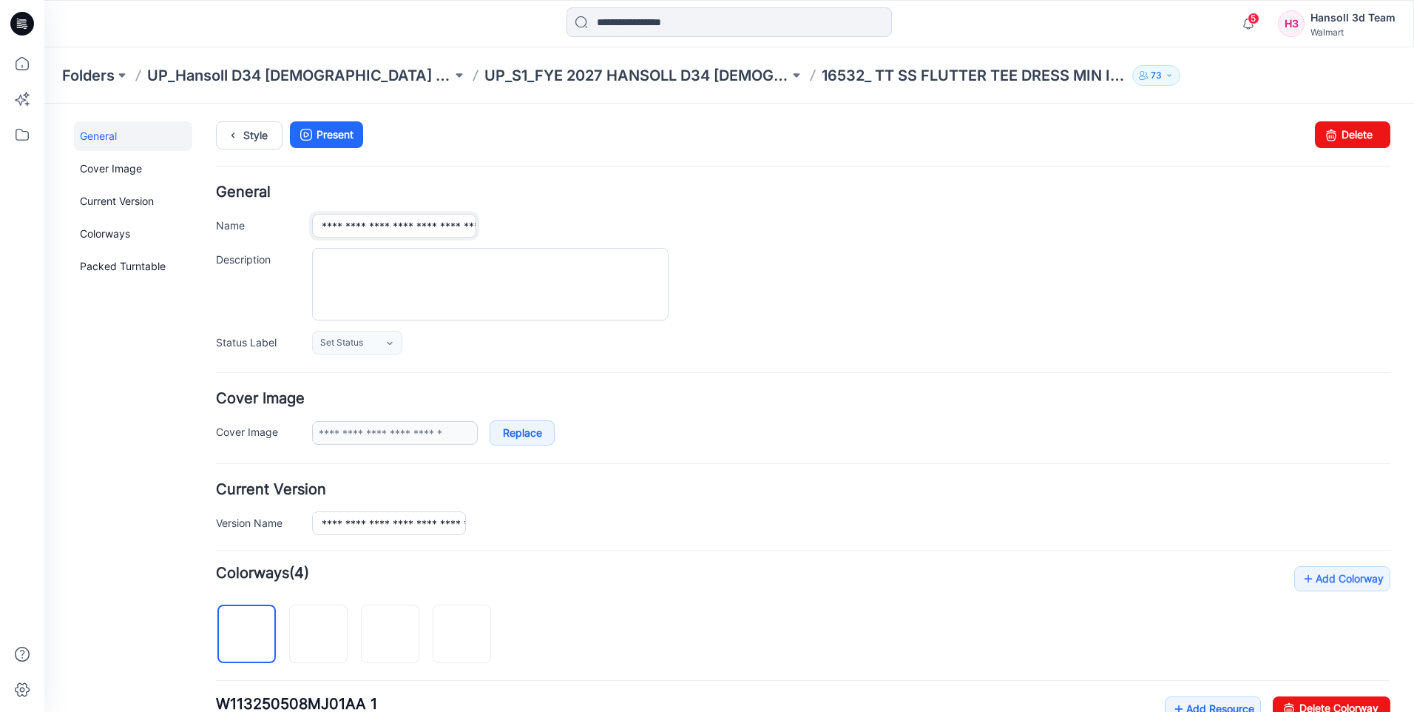
click at [394, 226] on input "**********" at bounding box center [394, 226] width 164 height 24
click at [436, 229] on input "**********" at bounding box center [394, 226] width 164 height 24
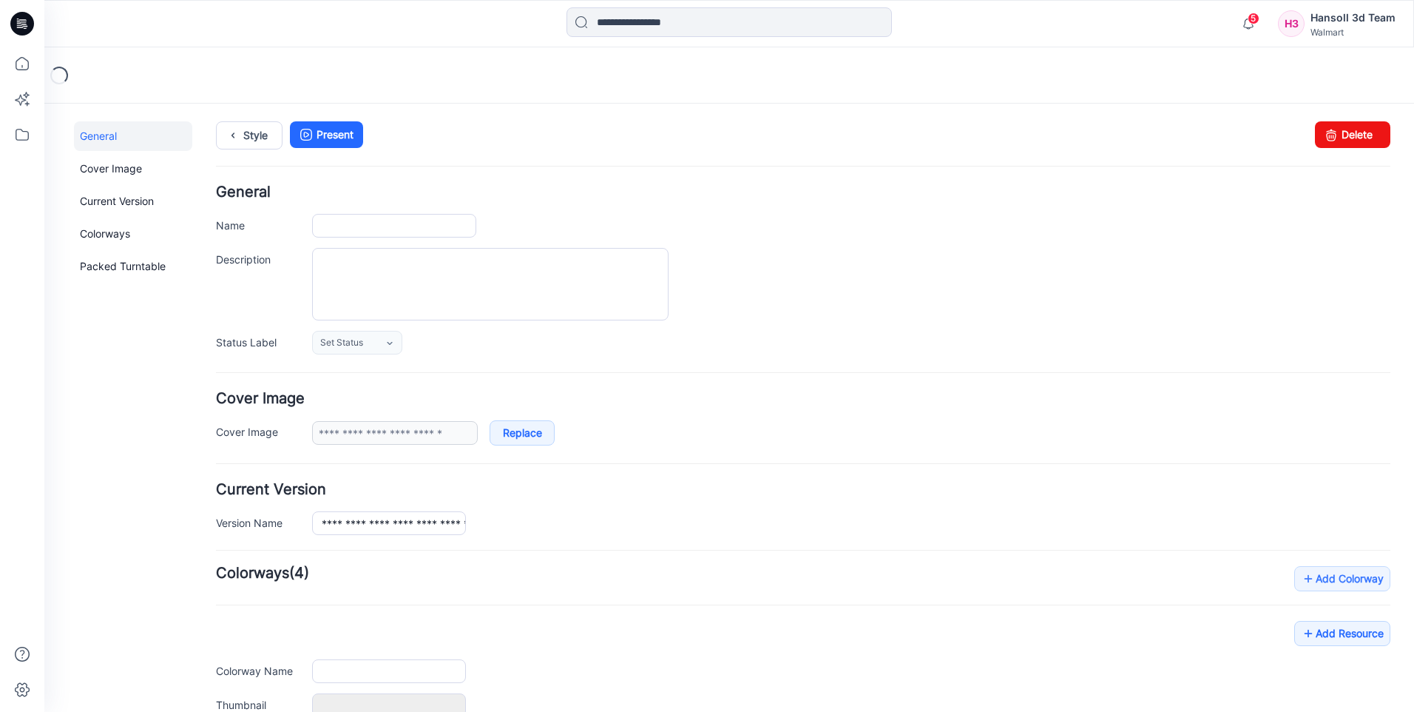
type input "**********"
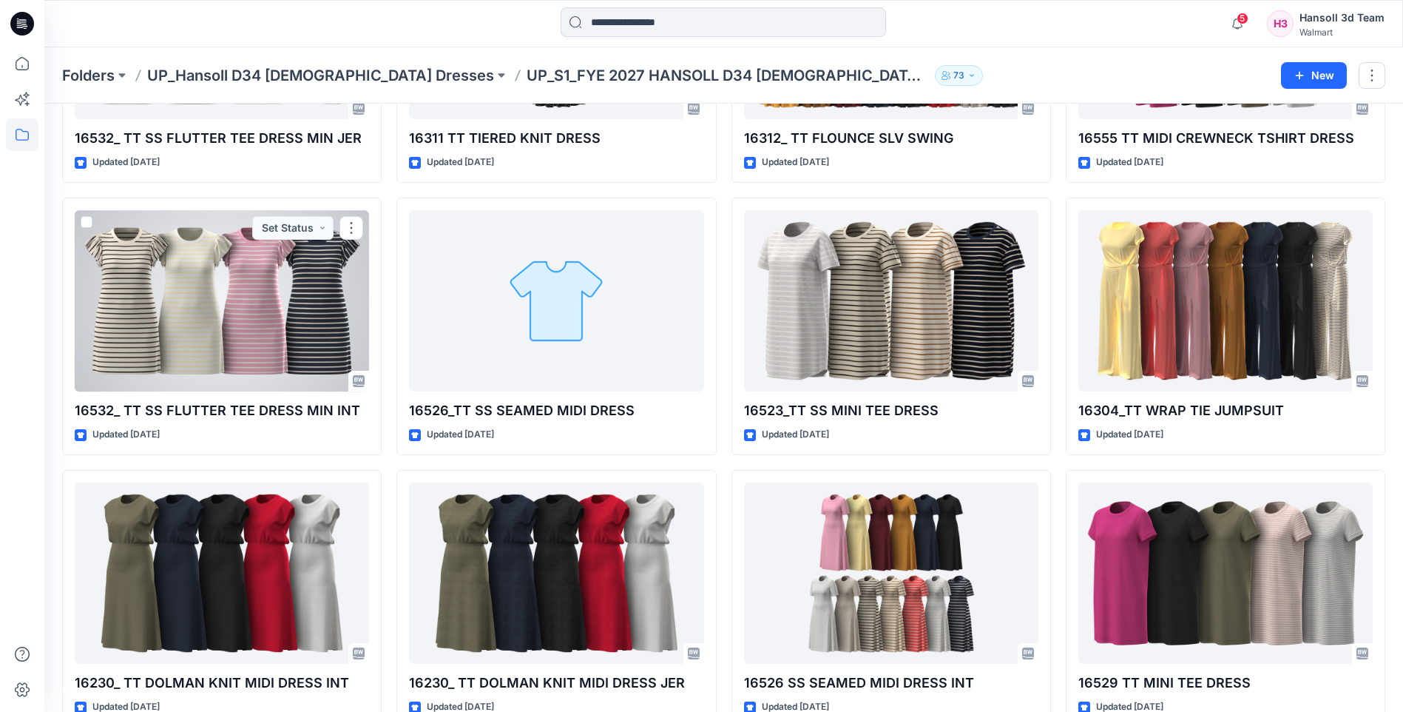
scroll to position [370, 0]
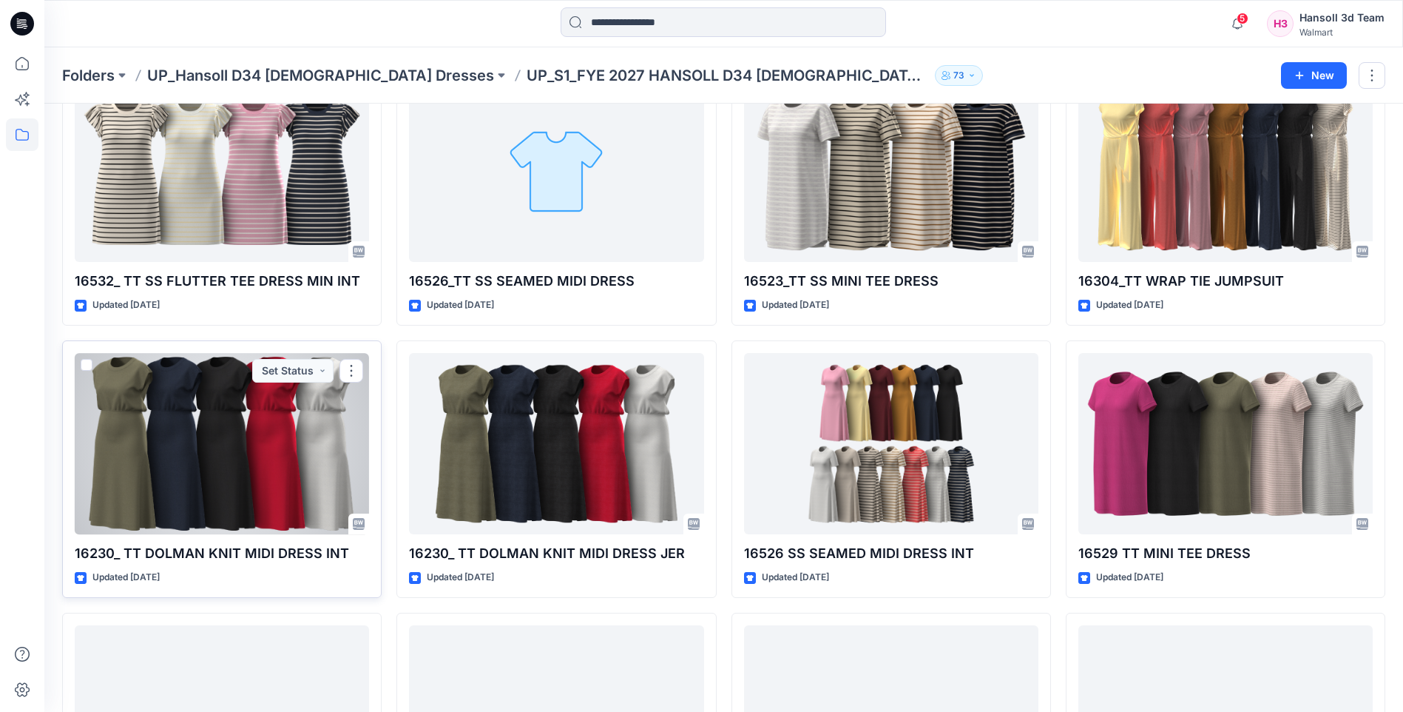
click at [264, 456] on div at bounding box center [222, 443] width 294 height 181
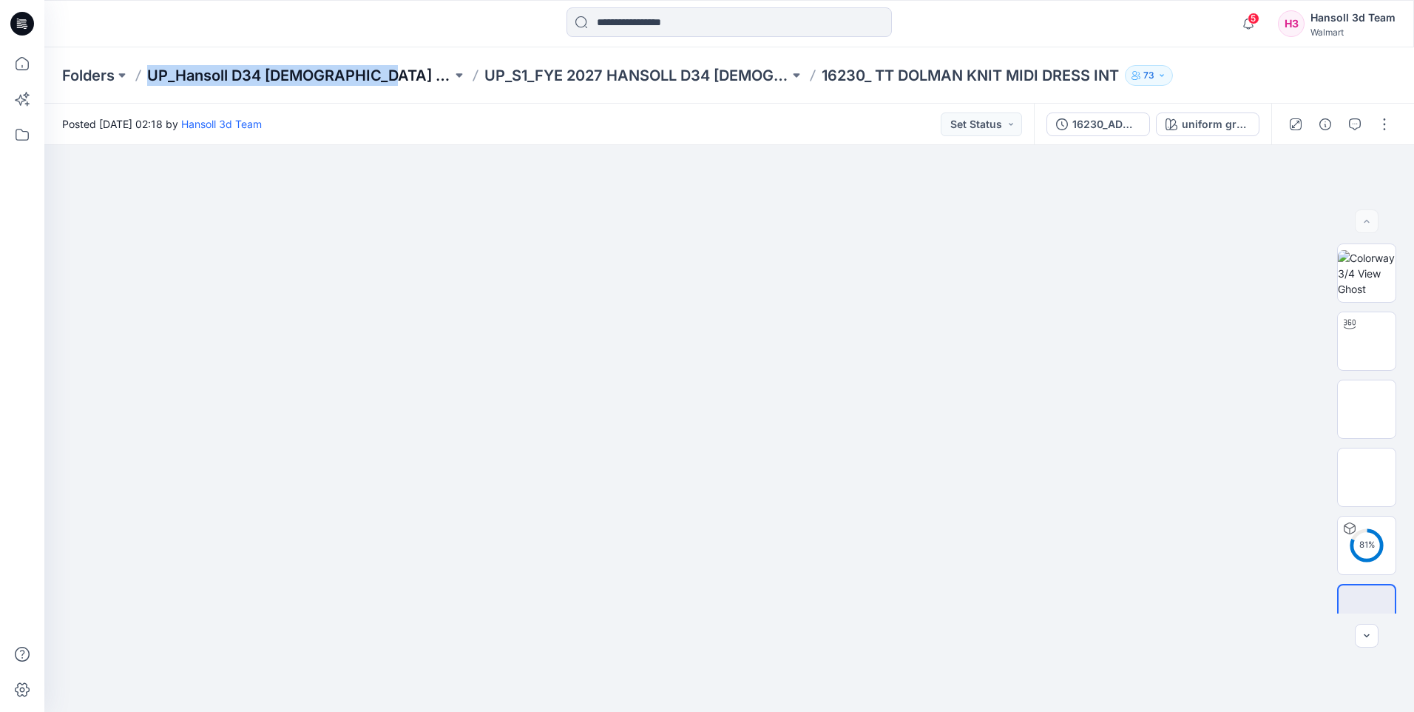
drag, startPoint x: 146, startPoint y: 79, endPoint x: 374, endPoint y: 84, distance: 227.1
click at [374, 84] on div "Folders UP_Hansoll D34 [DEMOGRAPHIC_DATA] Dresses UP_S1_FYE 2027 HANSOLL D34 [D…" at bounding box center [671, 75] width 1219 height 21
copy p "UP_Hansoll D34 [DEMOGRAPHIC_DATA] Dresses"
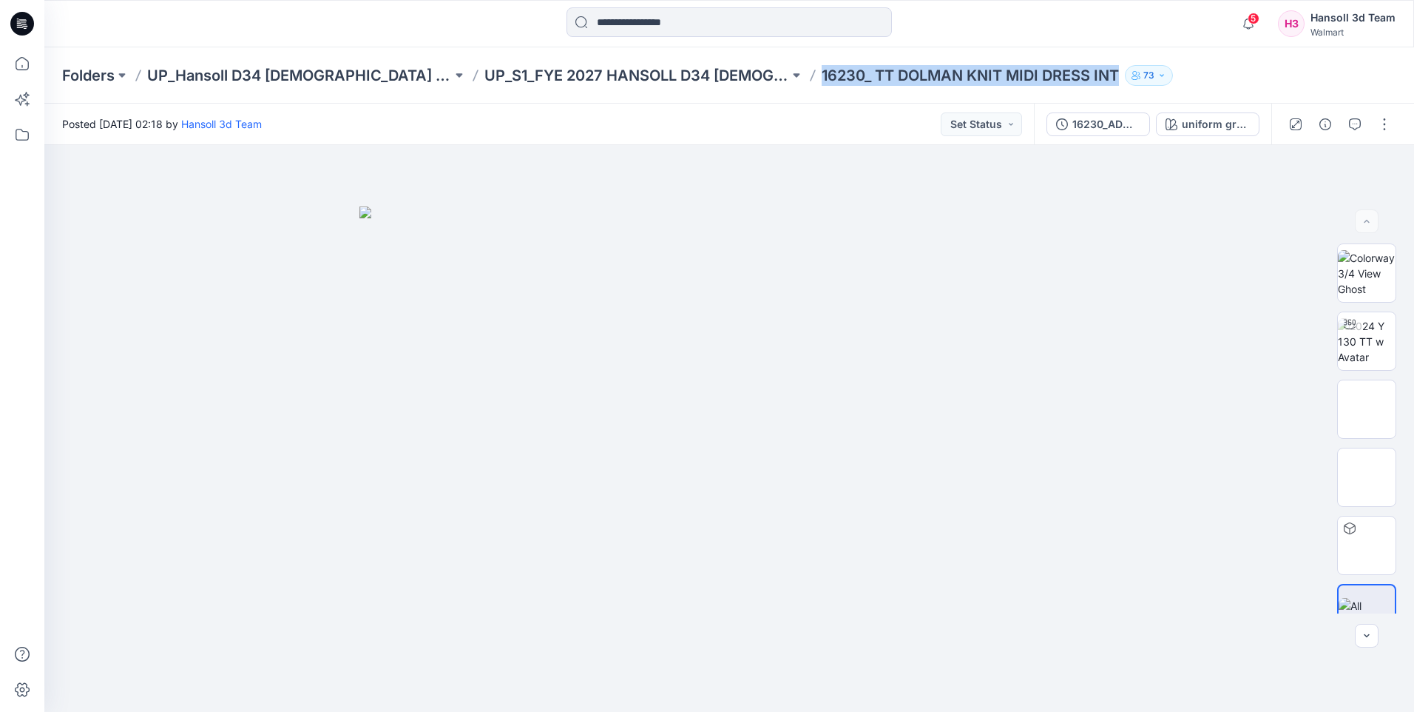
drag, startPoint x: 747, startPoint y: 76, endPoint x: 1048, endPoint y: 84, distance: 301.2
click at [1048, 84] on div "Folders UP_Hansoll D34 [DEMOGRAPHIC_DATA] Dresses UP_S1_FYE 2027 HANSOLL D34 [D…" at bounding box center [671, 75] width 1219 height 21
copy div "16230_ TT DOLMAN KNIT MIDI DRESS INT 73"
